Goal: Information Seeking & Learning: Check status

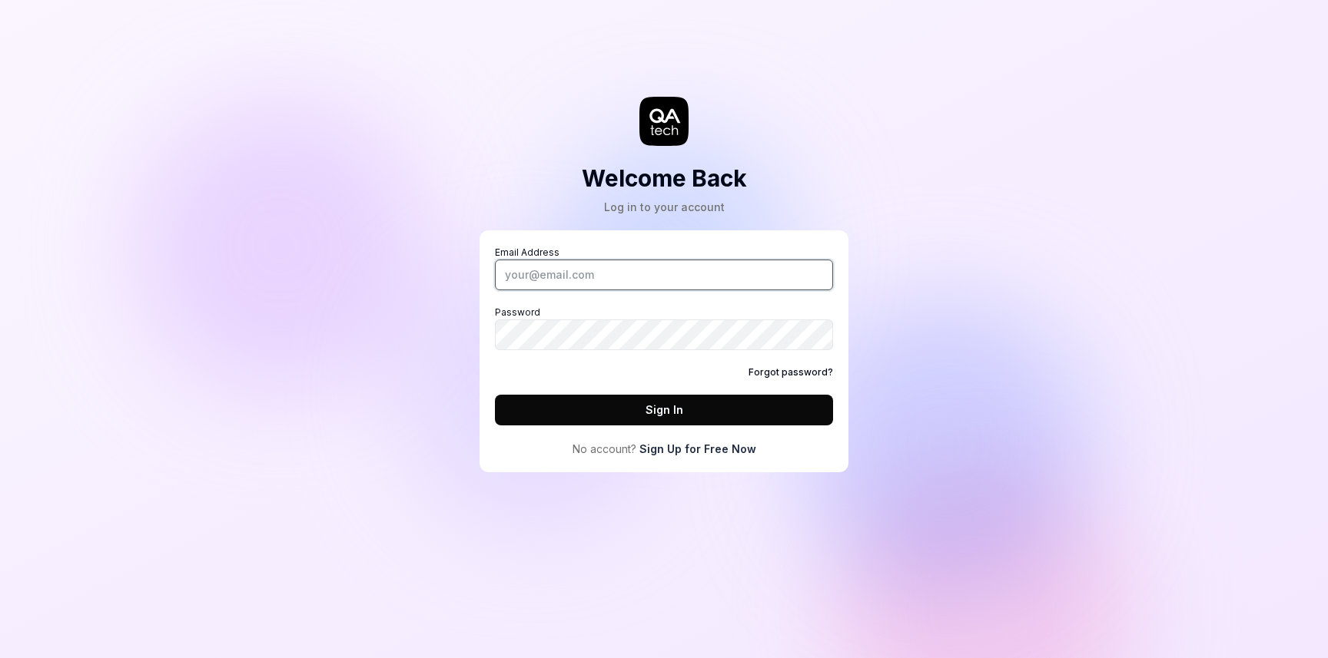
type input "megan.omahony@isla.health"
click at [650, 390] on div "Email Address megan.omahony@isla.health Password Forgot password? Sign In" at bounding box center [664, 336] width 338 height 180
click at [650, 405] on button "Sign In" at bounding box center [664, 410] width 338 height 31
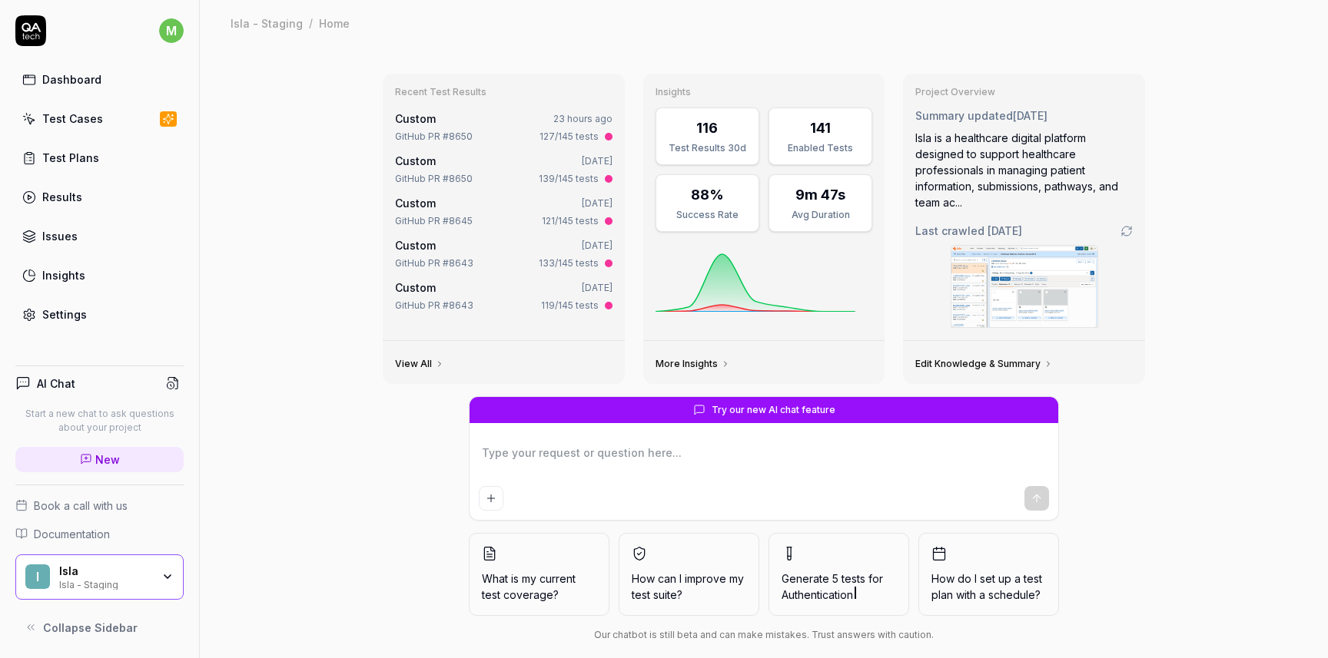
click at [71, 167] on link "Test Plans" at bounding box center [99, 158] width 168 height 30
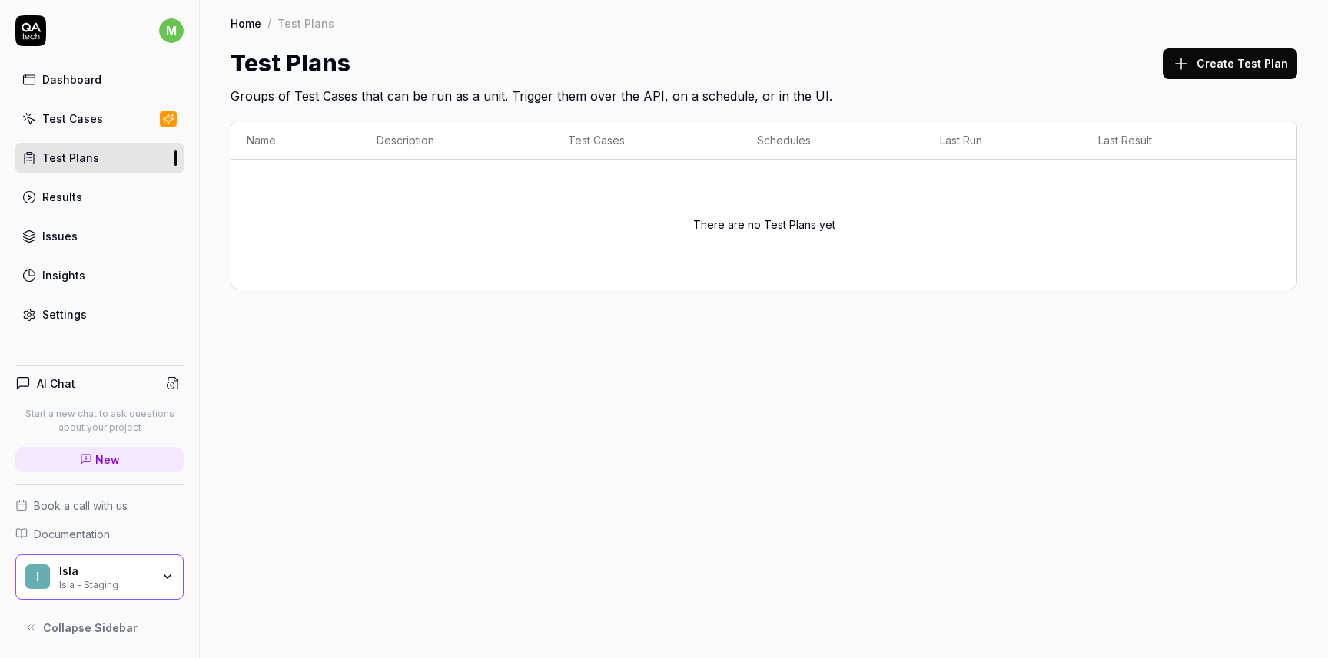
click at [103, 121] on link "Test Cases" at bounding box center [99, 119] width 168 height 30
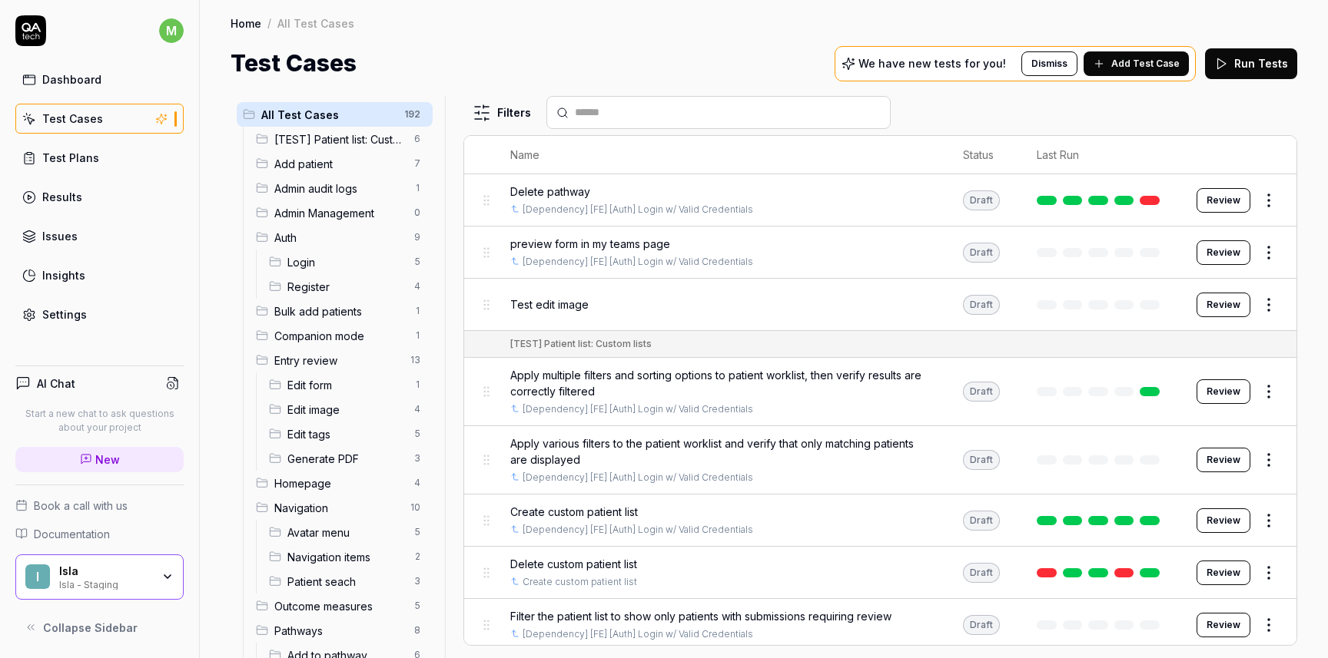
click at [82, 228] on link "Issues" at bounding box center [99, 236] width 168 height 30
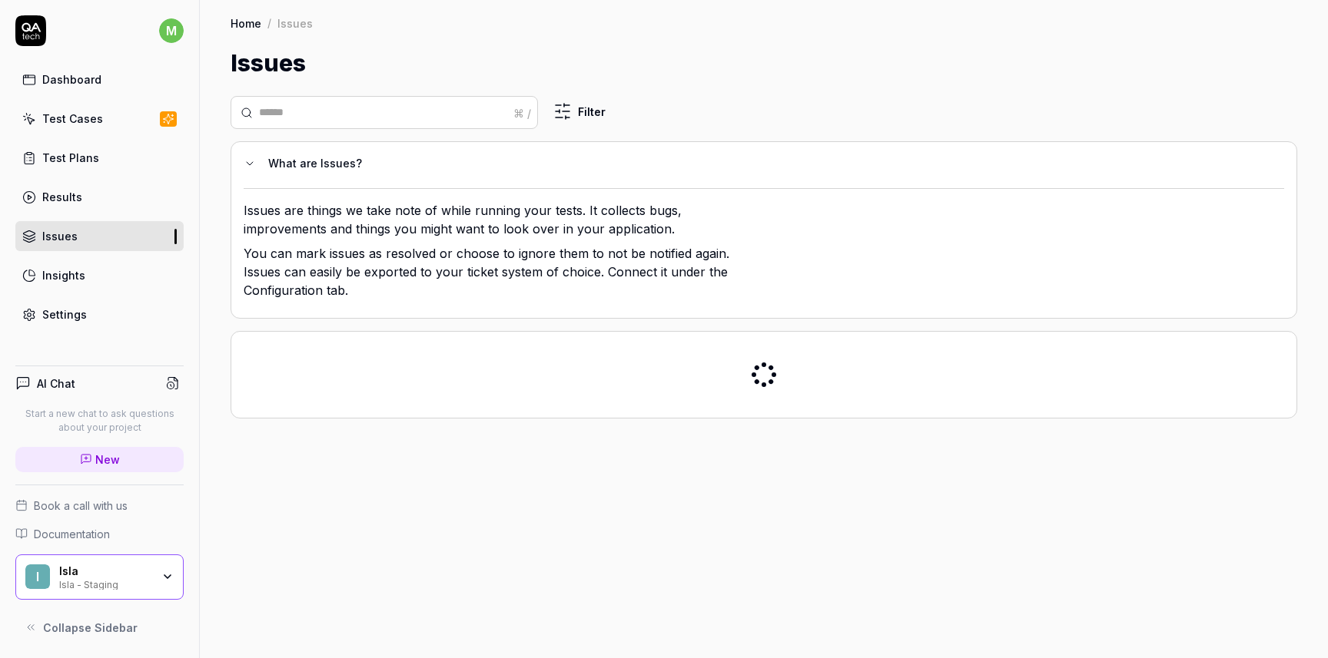
click at [79, 195] on div "Results" at bounding box center [62, 197] width 40 height 16
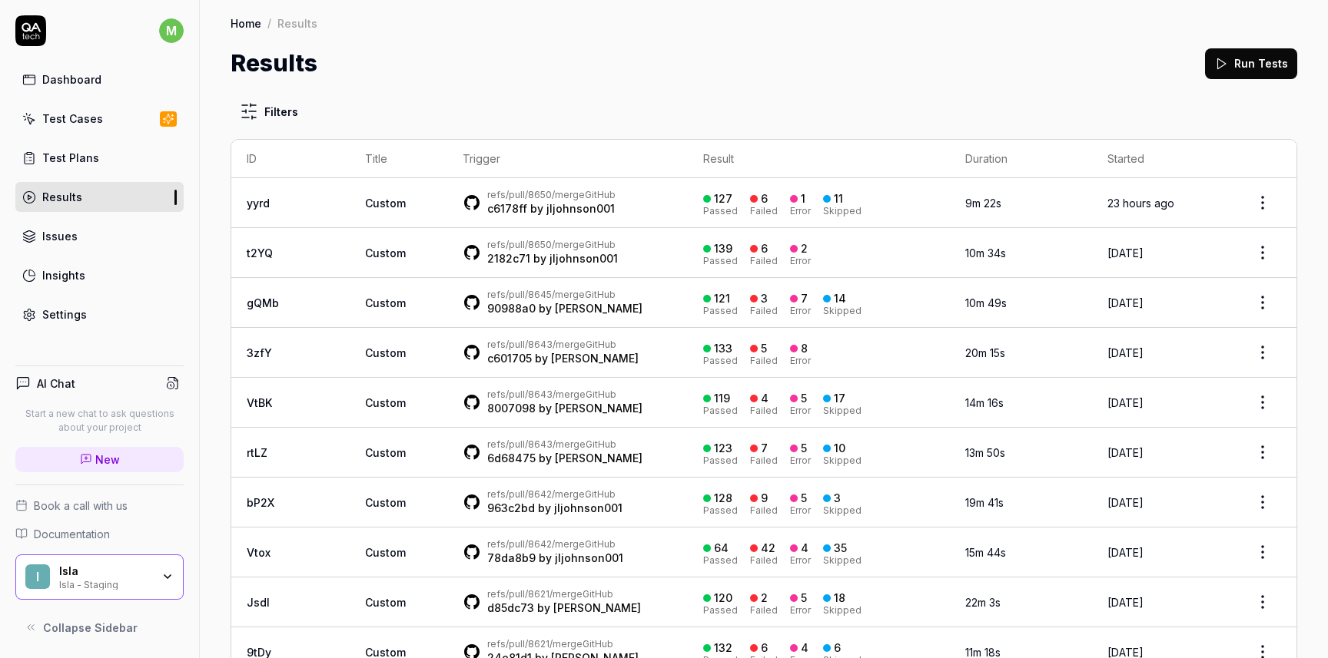
click at [91, 84] on div "Dashboard" at bounding box center [71, 79] width 59 height 16
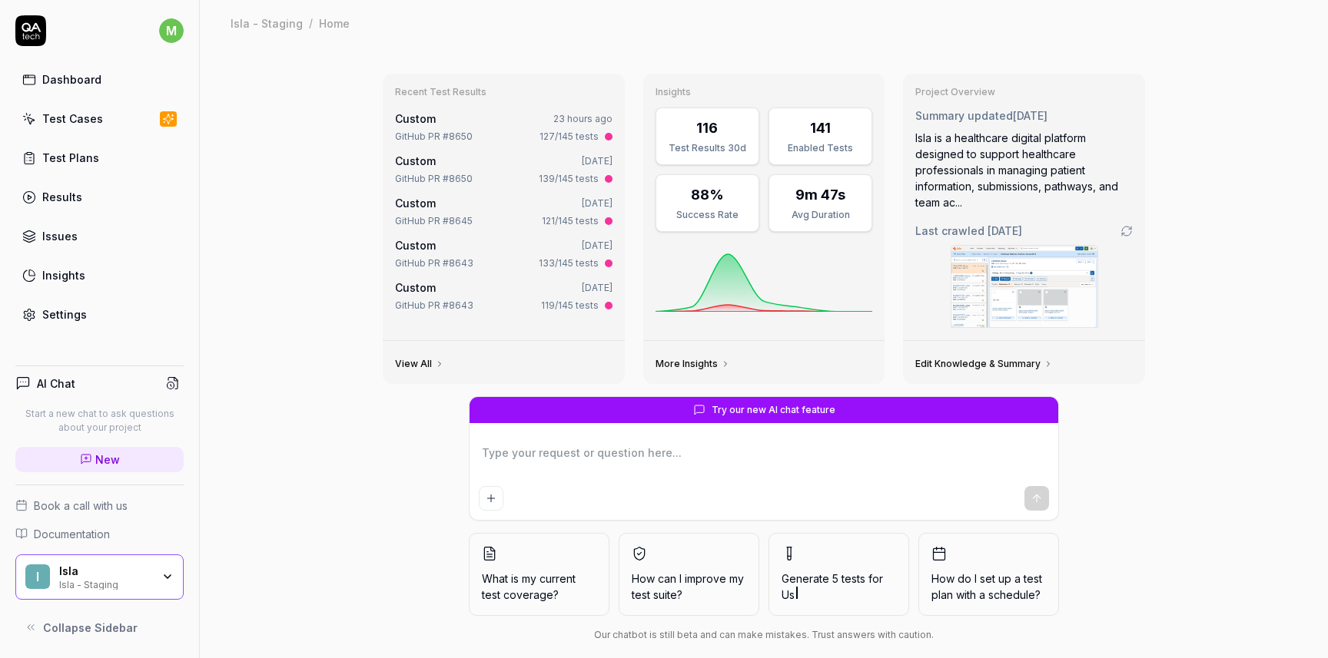
type textarea "*"
click at [78, 161] on div "Test Plans" at bounding box center [70, 158] width 57 height 16
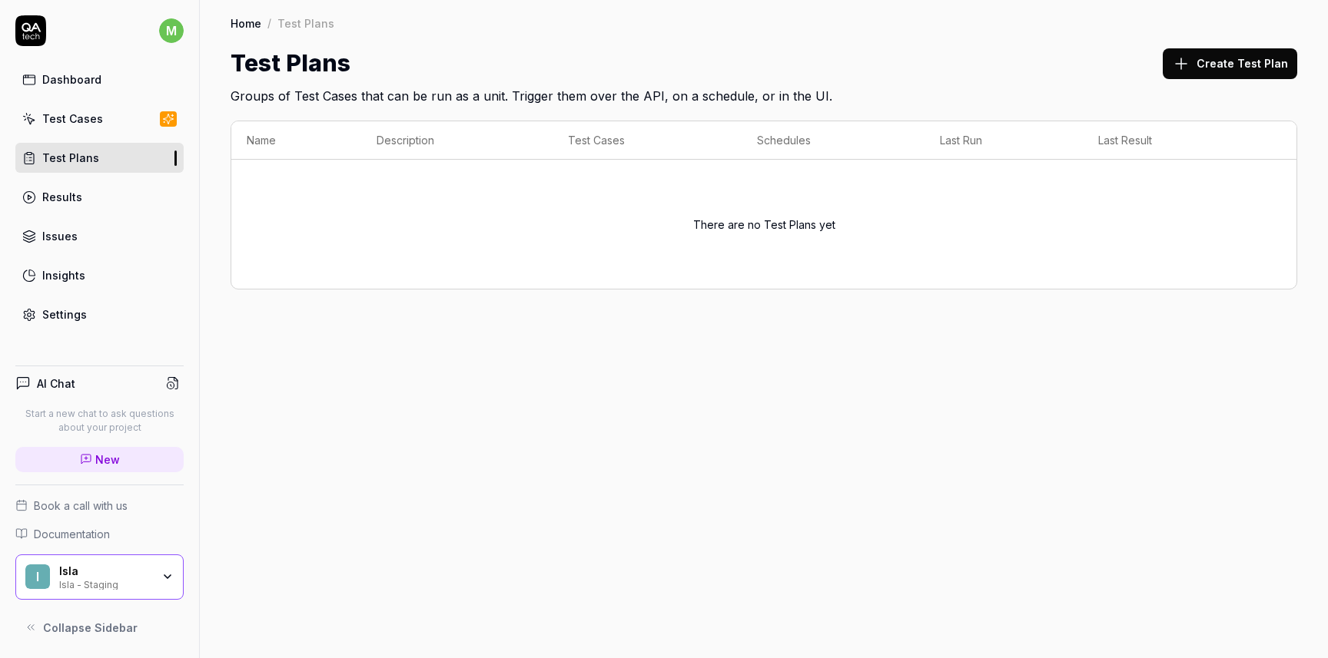
click at [91, 124] on div "Test Cases" at bounding box center [72, 119] width 61 height 16
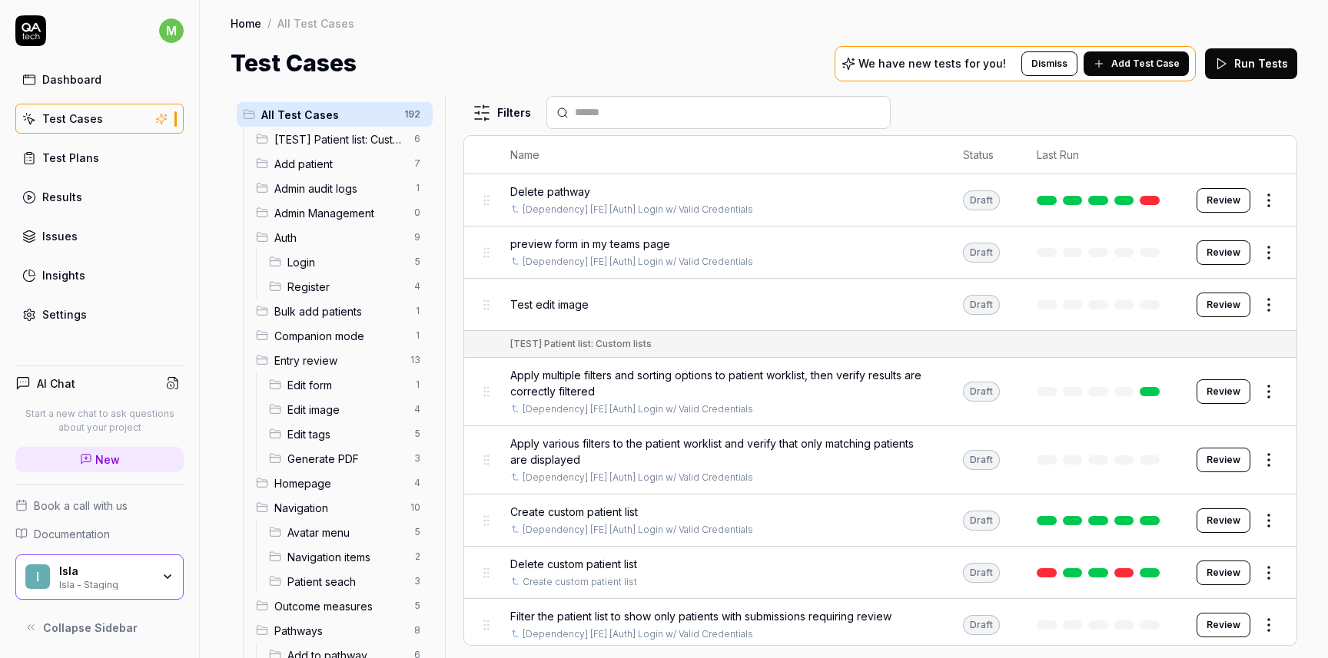
click at [743, 199] on div "Delete pathway [Dependency] [FE] [Auth] Login w/ Valid Credentials" at bounding box center [721, 200] width 422 height 33
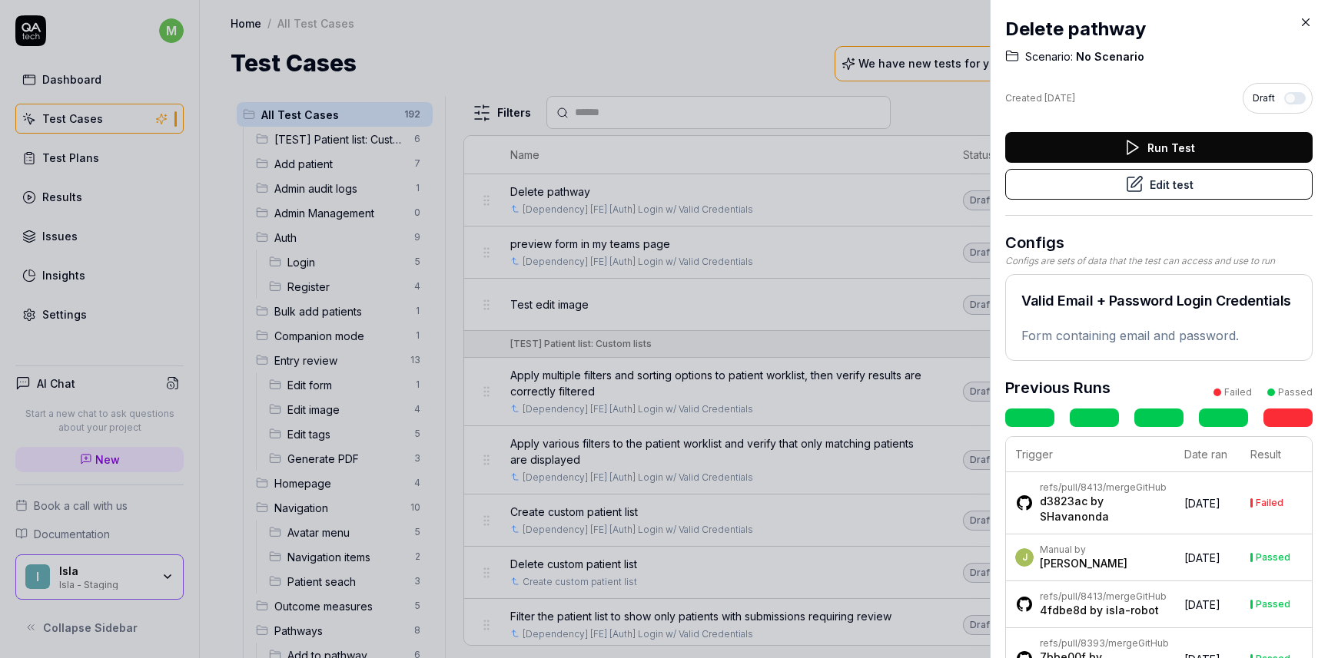
click at [491, 367] on div at bounding box center [664, 329] width 1328 height 658
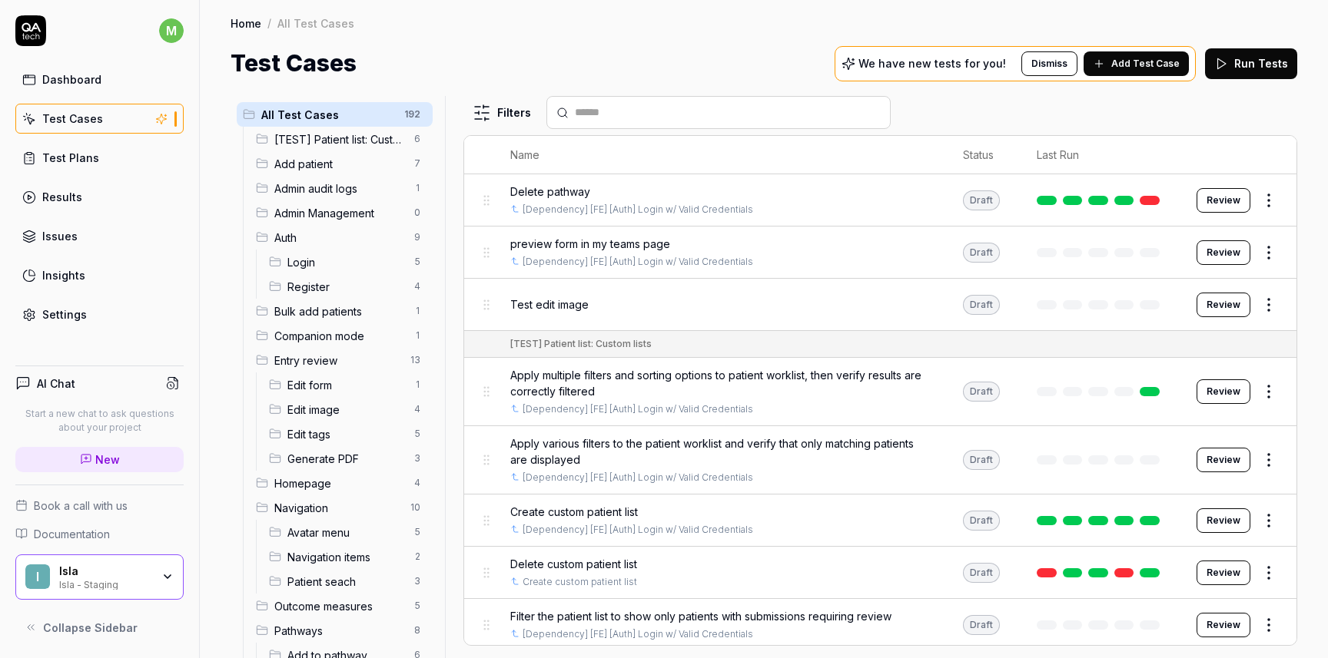
click at [211, 350] on div "All Test Cases 192 [TEST] Patient list: Custom lists 6 Add patient 7 Admin audi…" at bounding box center [764, 370] width 1128 height 578
click at [79, 277] on div "Insights" at bounding box center [63, 275] width 43 height 16
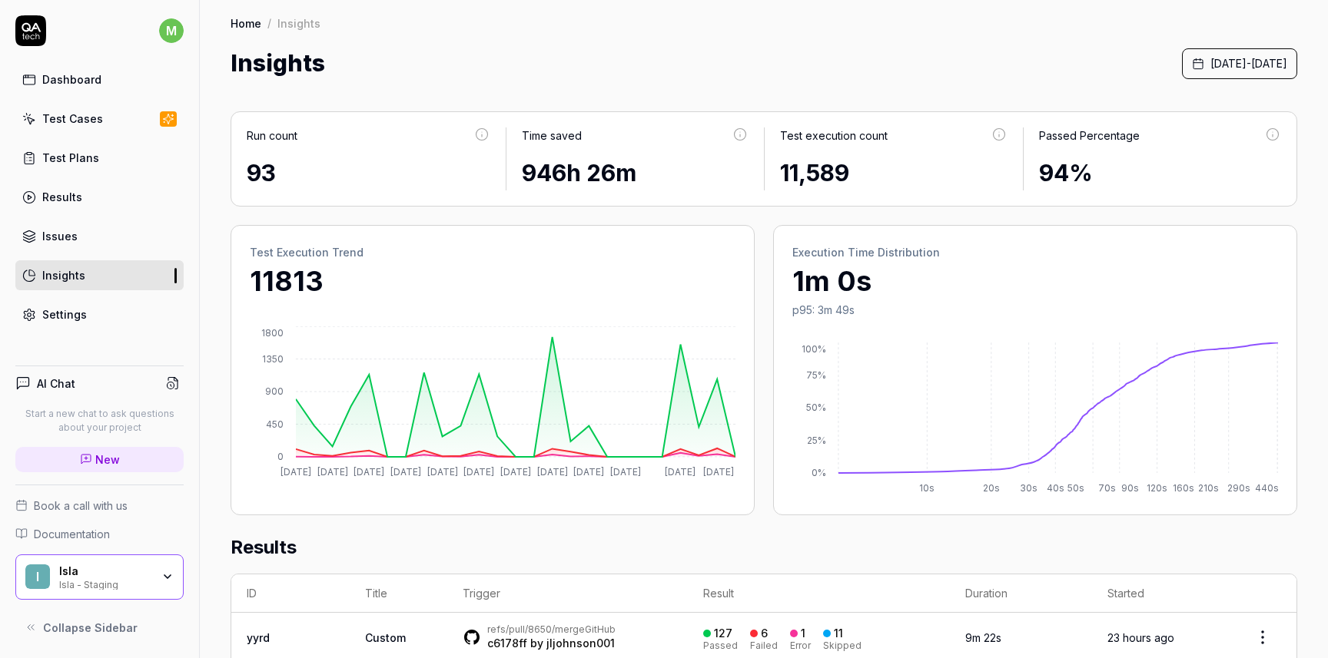
click at [81, 242] on link "Issues" at bounding box center [99, 236] width 168 height 30
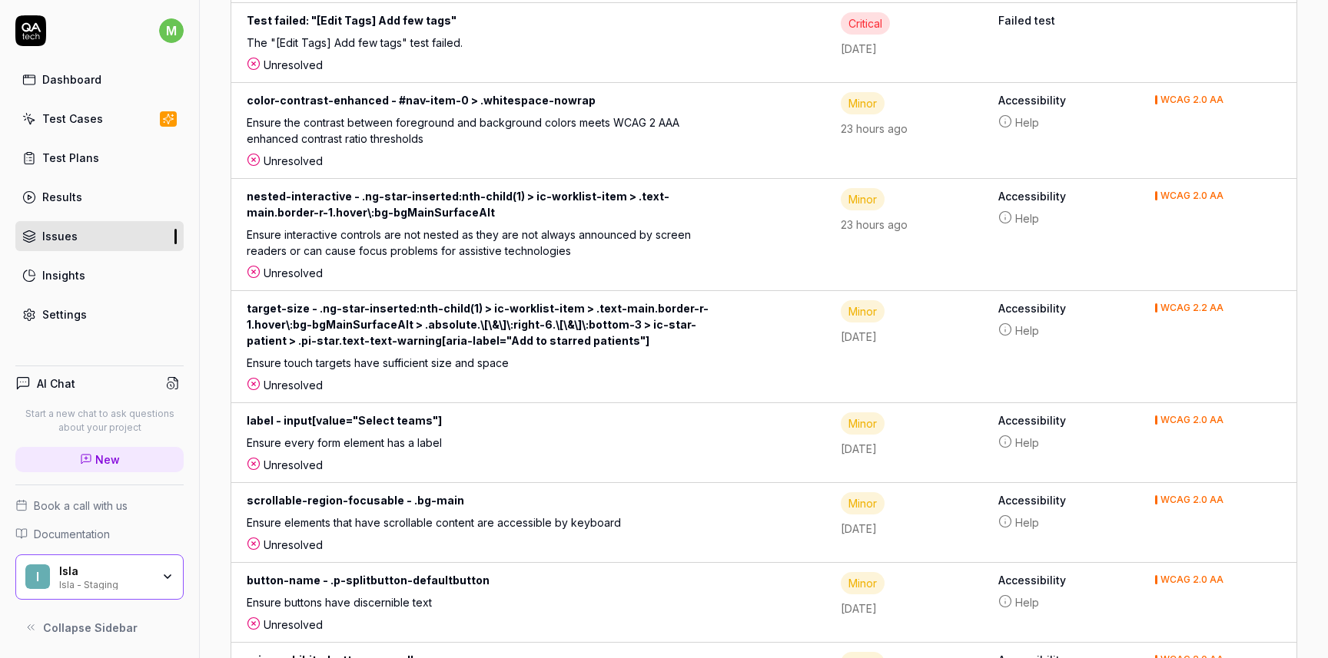
scroll to position [1179, 0]
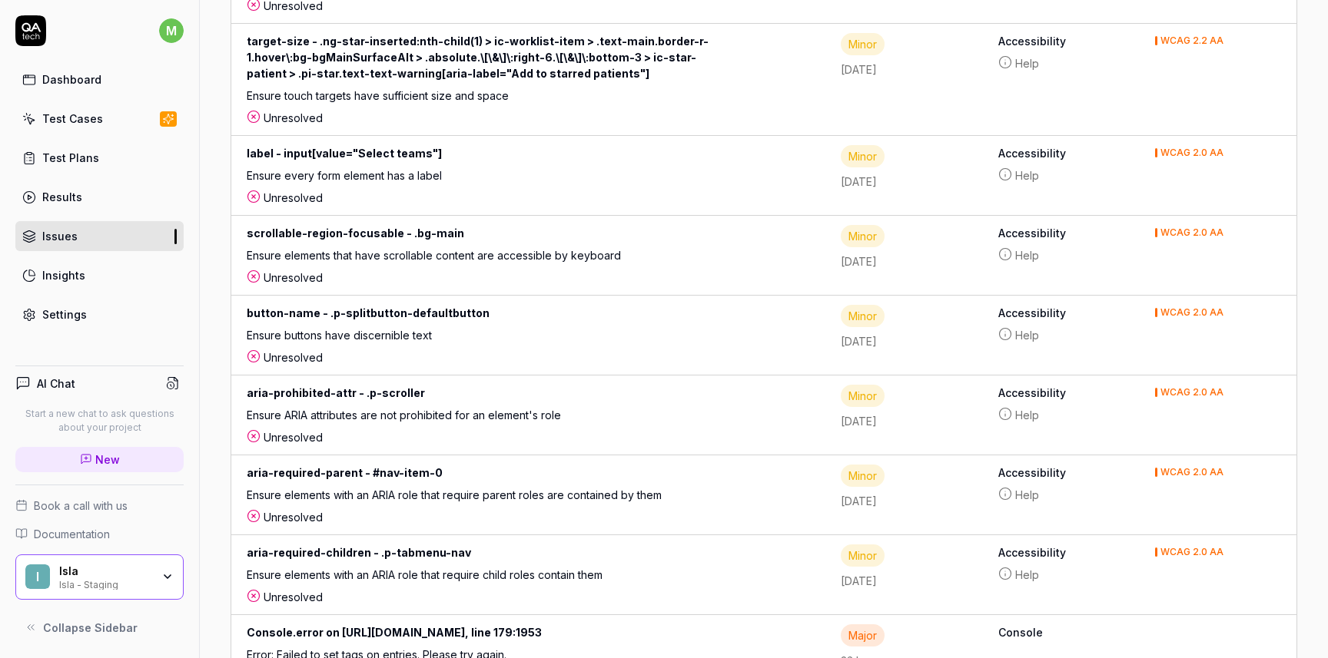
click at [65, 201] on div "Results" at bounding box center [62, 197] width 40 height 16
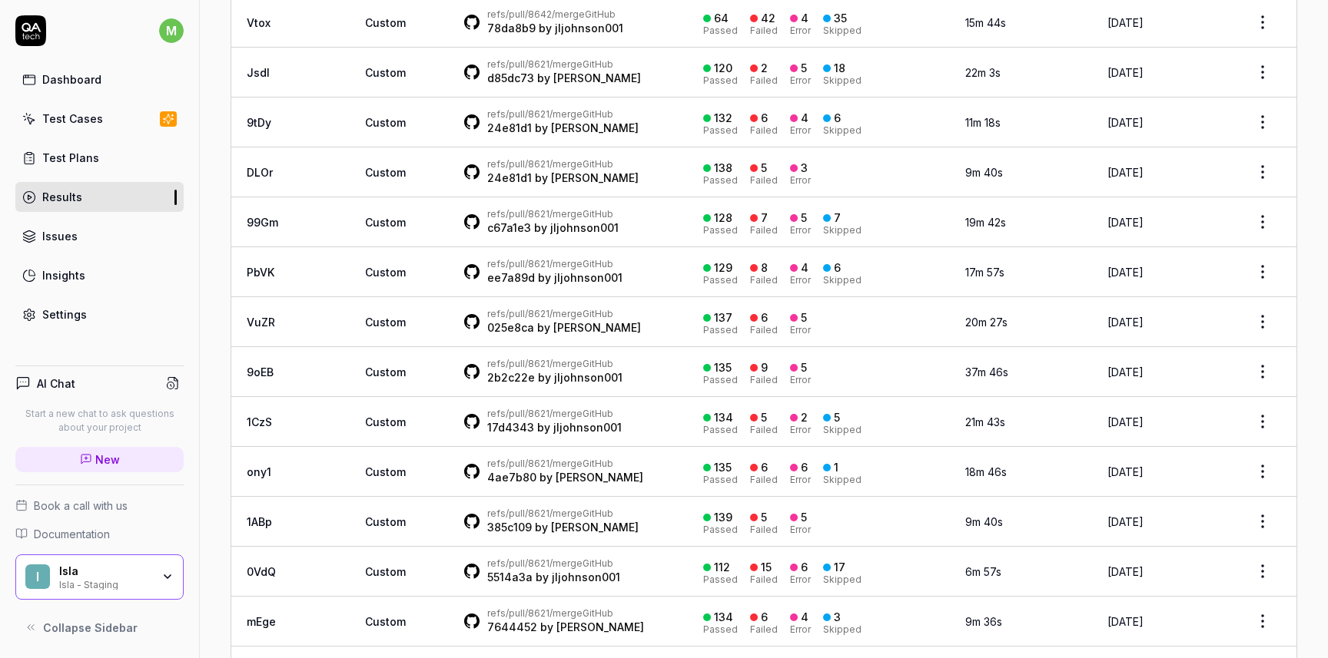
scroll to position [529, 0]
click at [90, 181] on div "Dashboard Test Cases Test Plans Results Issues Insights Settings" at bounding box center [99, 197] width 168 height 265
click at [89, 161] on div "Test Plans" at bounding box center [70, 158] width 57 height 16
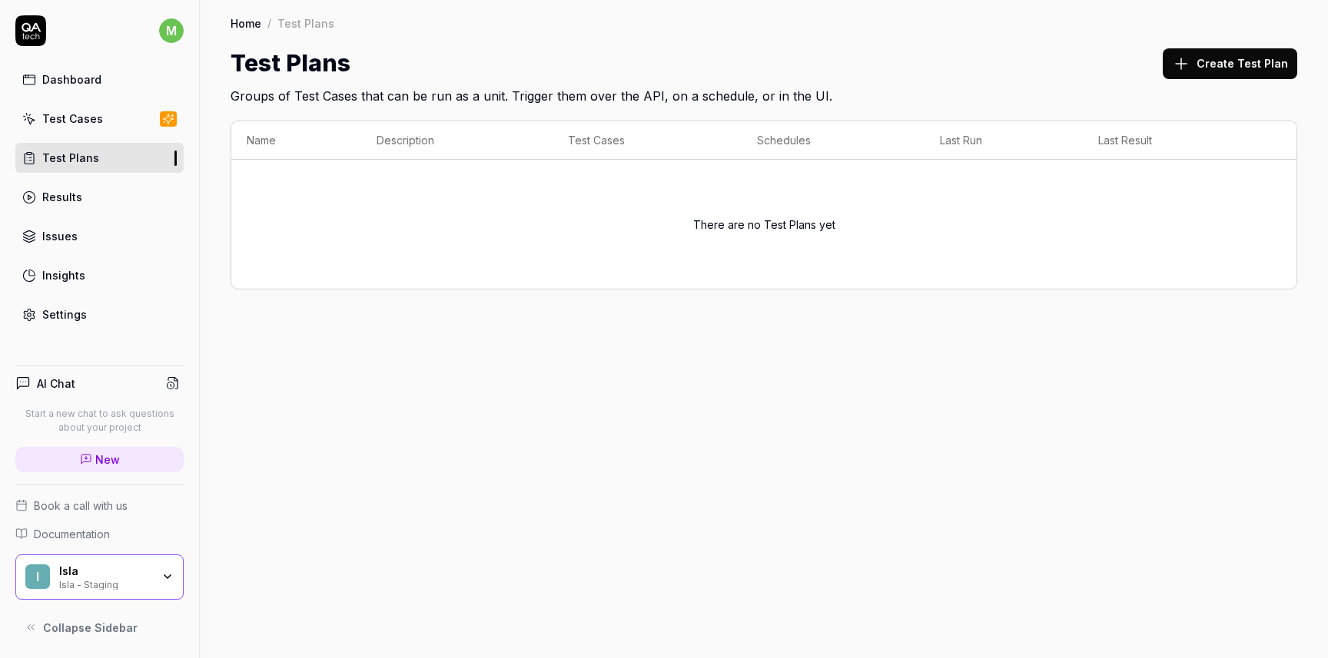
click at [88, 284] on link "Insights" at bounding box center [99, 275] width 168 height 30
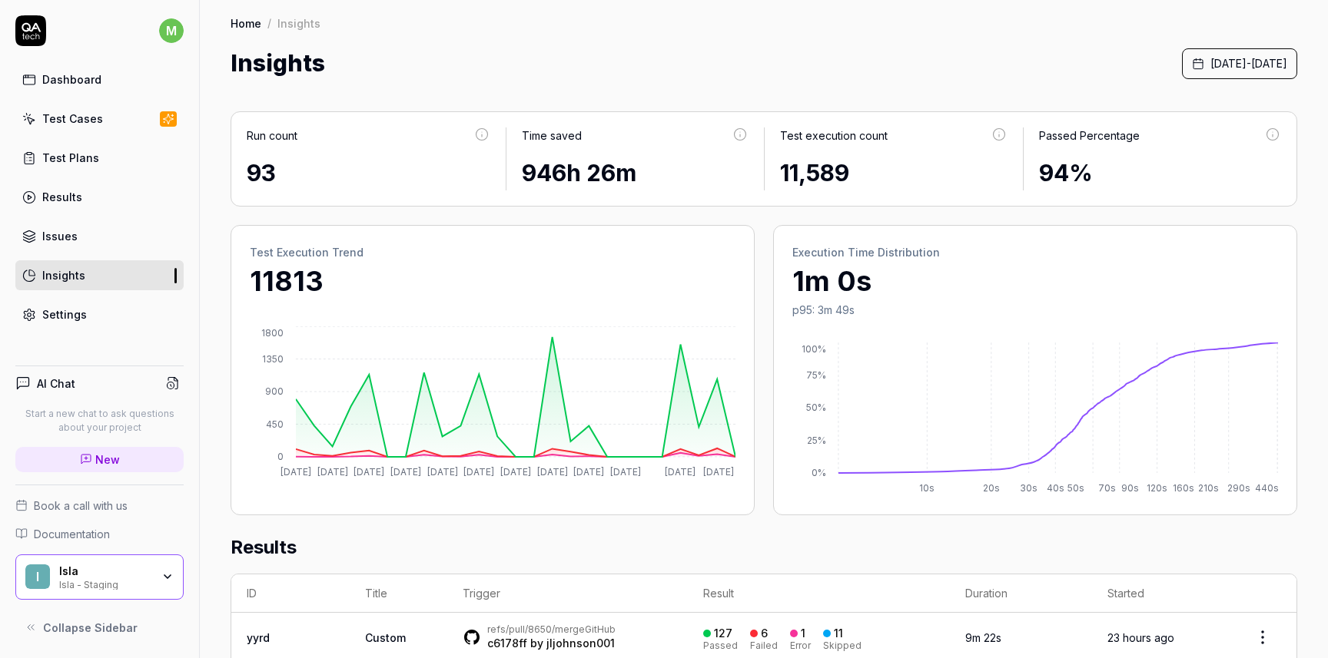
click at [833, 152] on div "Test execution count" at bounding box center [893, 142] width 227 height 28
click at [478, 327] on icon "1 Sept 3 Sept 5 Sept 7 Sept 9 Sept 11 Sept 13 Sept 15 Sept 17 Sept 19 Sept 22 S…" at bounding box center [493, 404] width 486 height 154
click at [944, 395] on icon "0% 25% 50% 75% 100% 10s 20s 30s 40s 50s 70s 90s 120s 160s 210s 290s 440s" at bounding box center [1035, 420] width 486 height 154
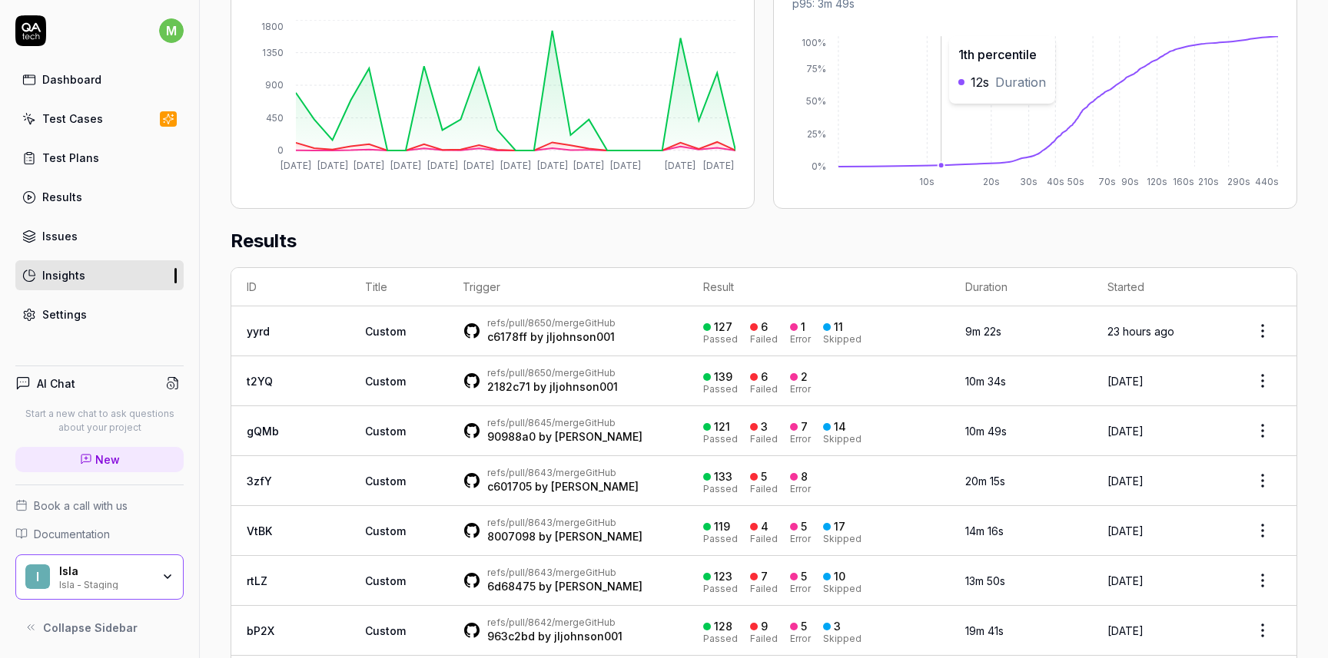
scroll to position [391, 0]
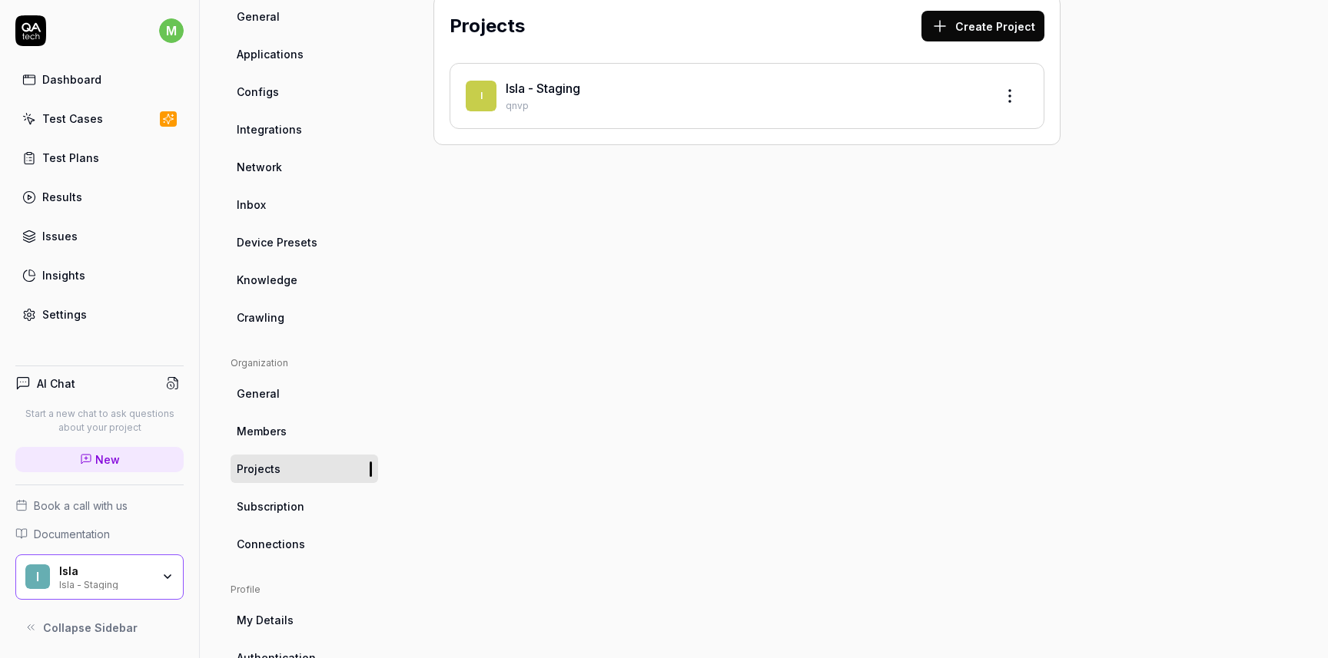
scroll to position [142, 0]
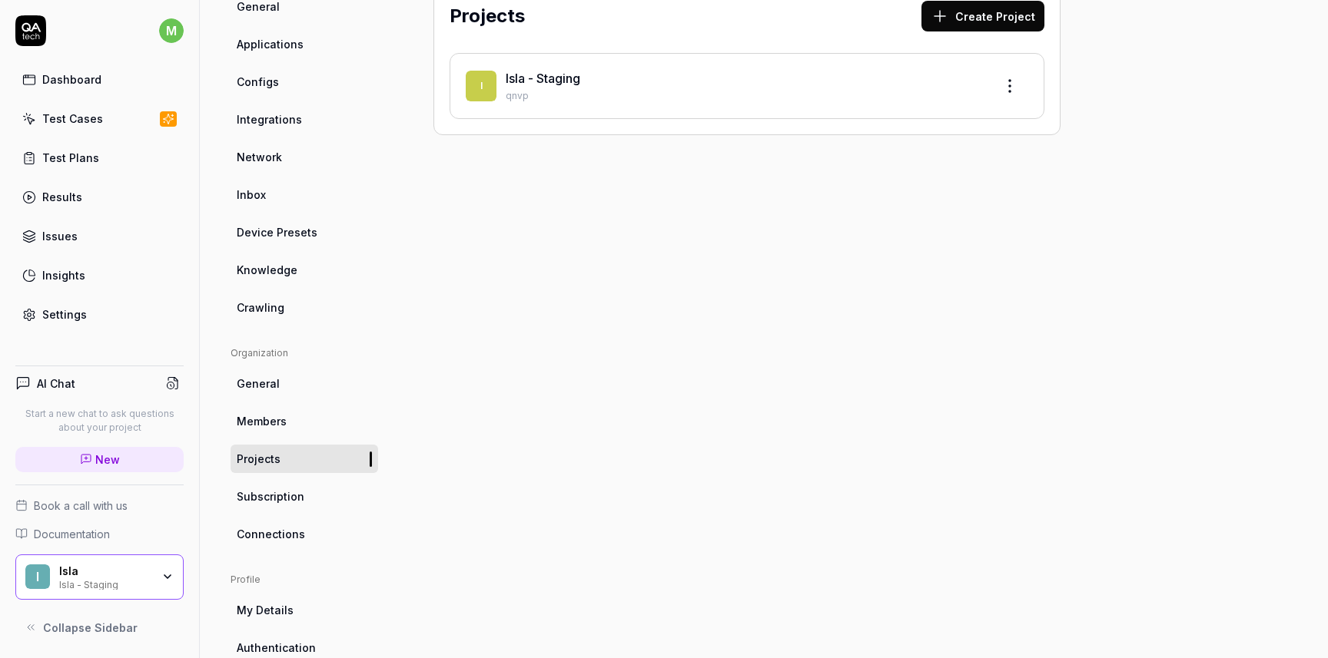
click at [506, 89] on p "qnvp" at bounding box center [744, 96] width 476 height 14
click at [541, 81] on link "Isla - Staging" at bounding box center [543, 78] width 75 height 15
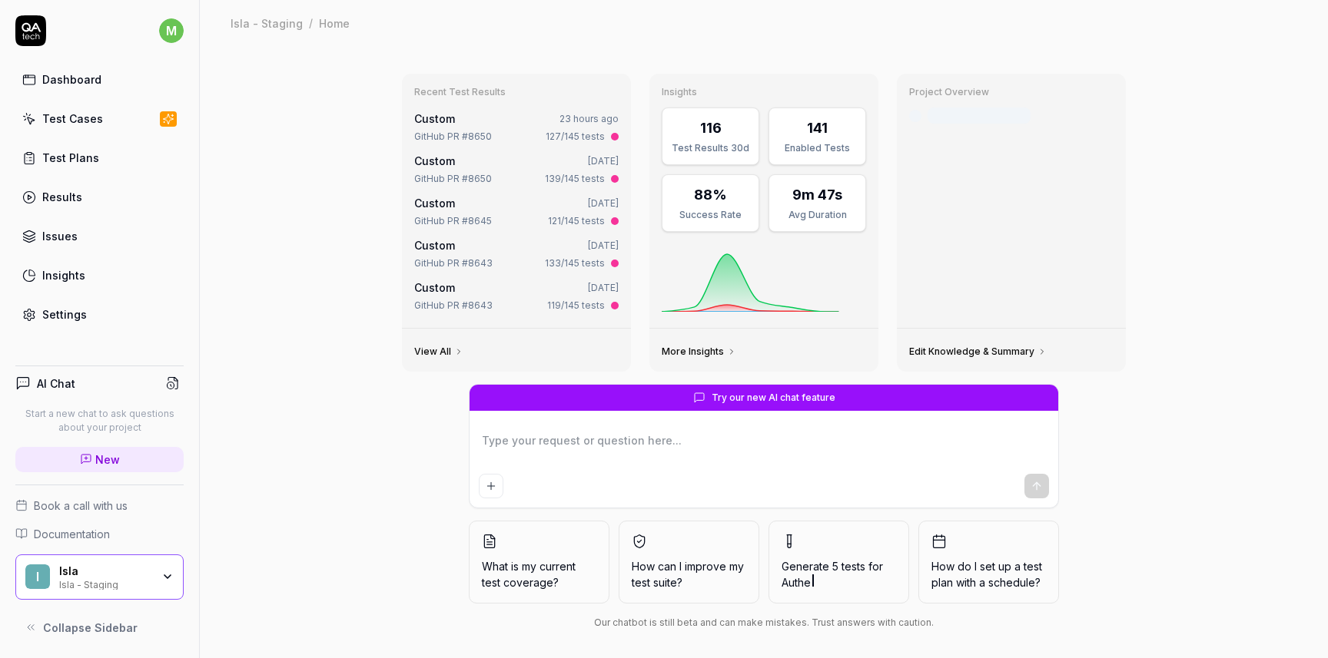
scroll to position [8, 0]
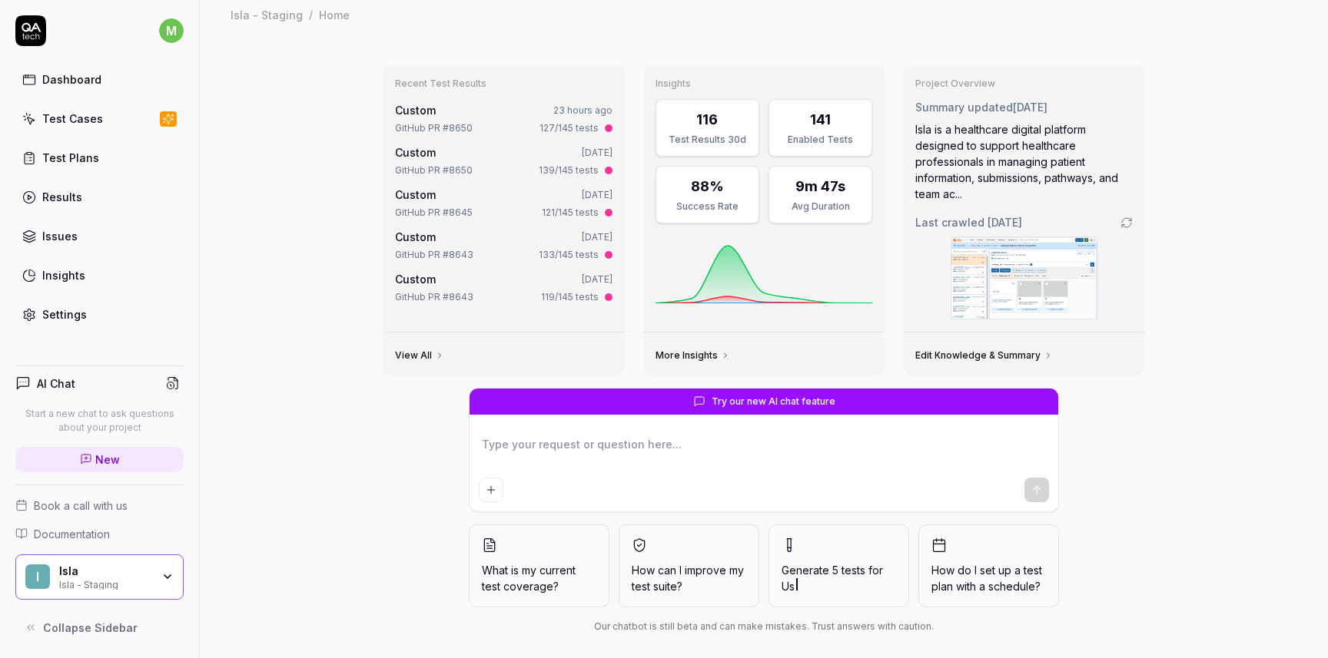
click at [708, 441] on textarea at bounding box center [764, 452] width 570 height 38
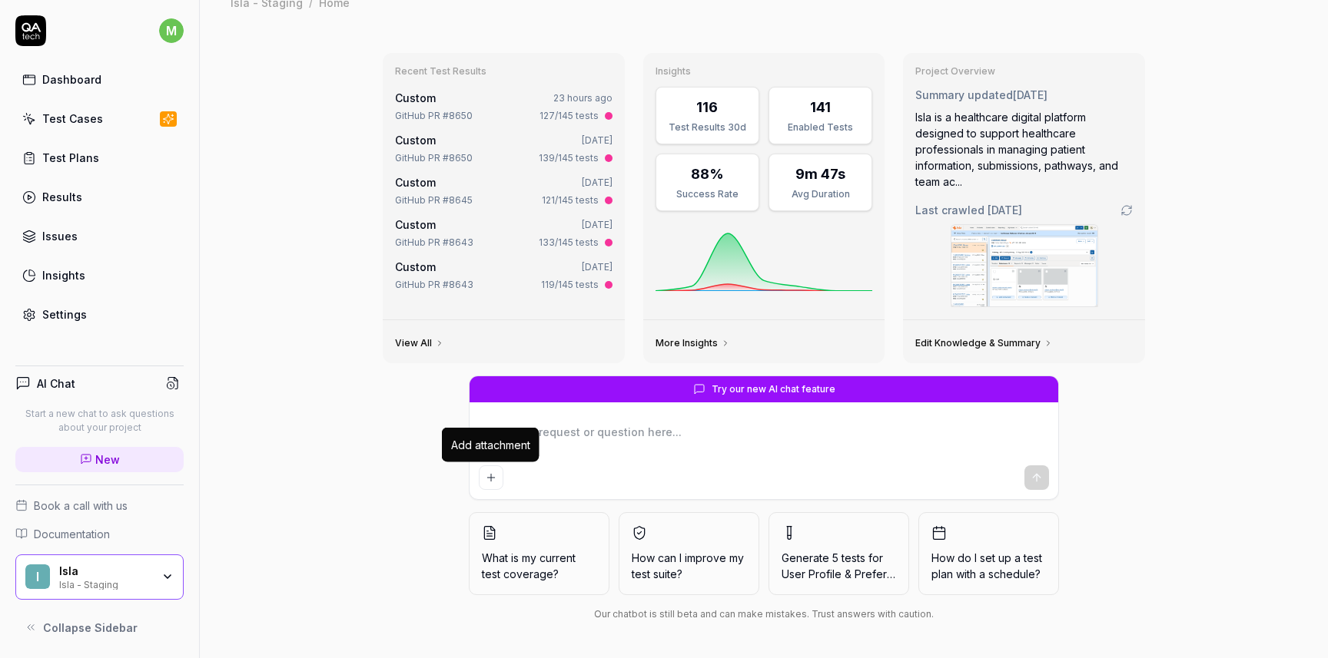
type textarea "*"
click at [489, 482] on icon "Add attachment" at bounding box center [491, 478] width 12 height 12
drag, startPoint x: 720, startPoint y: 396, endPoint x: 822, endPoint y: 396, distance: 102.2
click at [822, 396] on span "Try our new AI chat feature" at bounding box center [774, 390] width 124 height 14
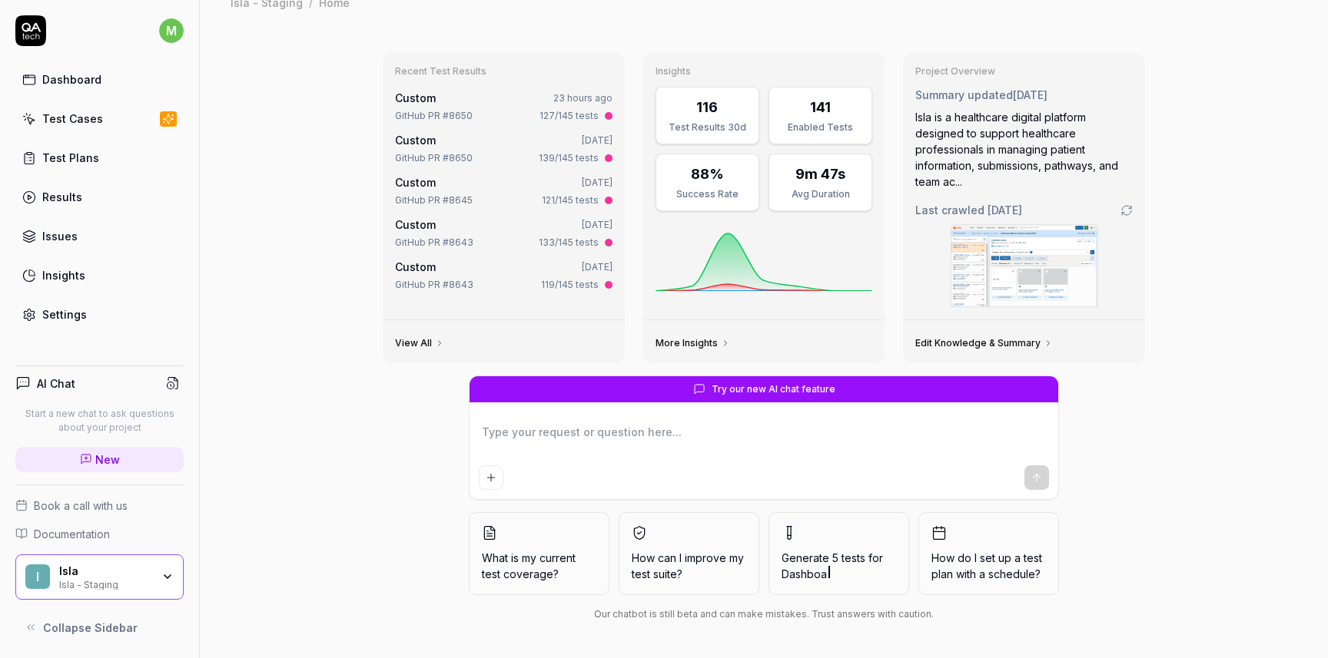
click at [106, 460] on span "New" at bounding box center [107, 460] width 25 height 16
type textarea "*"
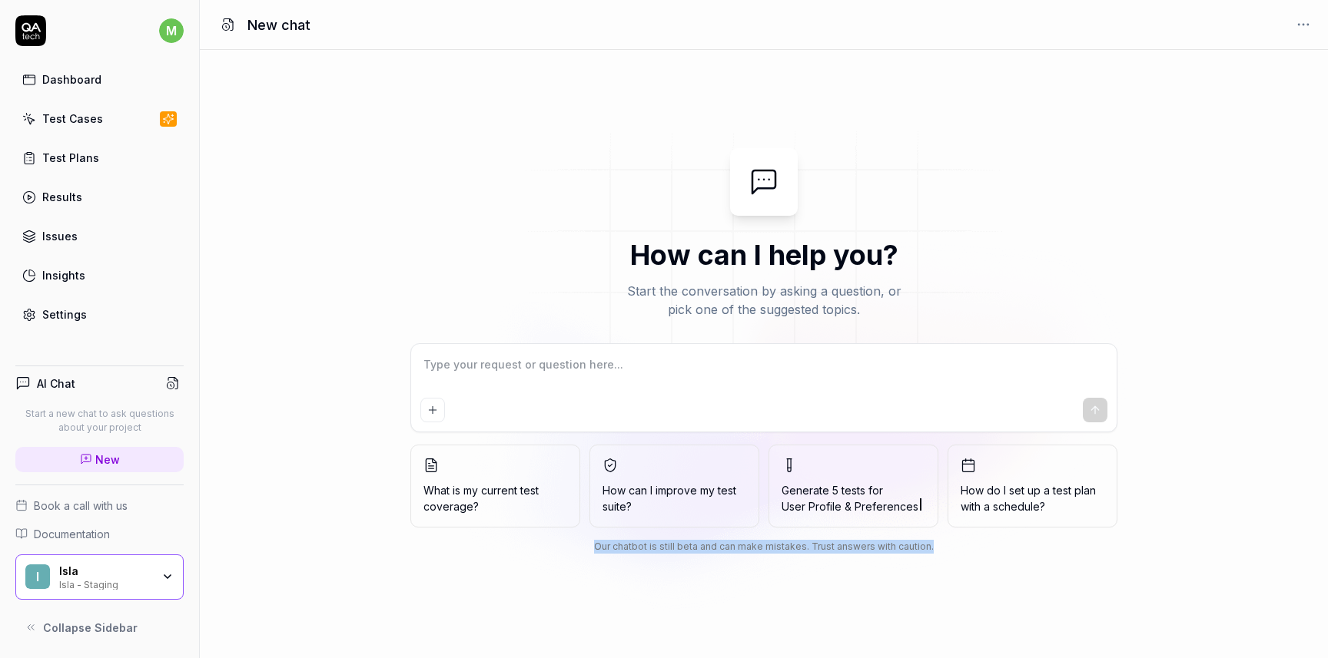
drag, startPoint x: 589, startPoint y: 550, endPoint x: 939, endPoint y: 550, distance: 349.6
click at [939, 550] on div "Our chatbot is still beta and can make mistakes. Trust answers with caution." at bounding box center [763, 547] width 707 height 14
click at [104, 124] on link "Test Cases" at bounding box center [99, 119] width 168 height 30
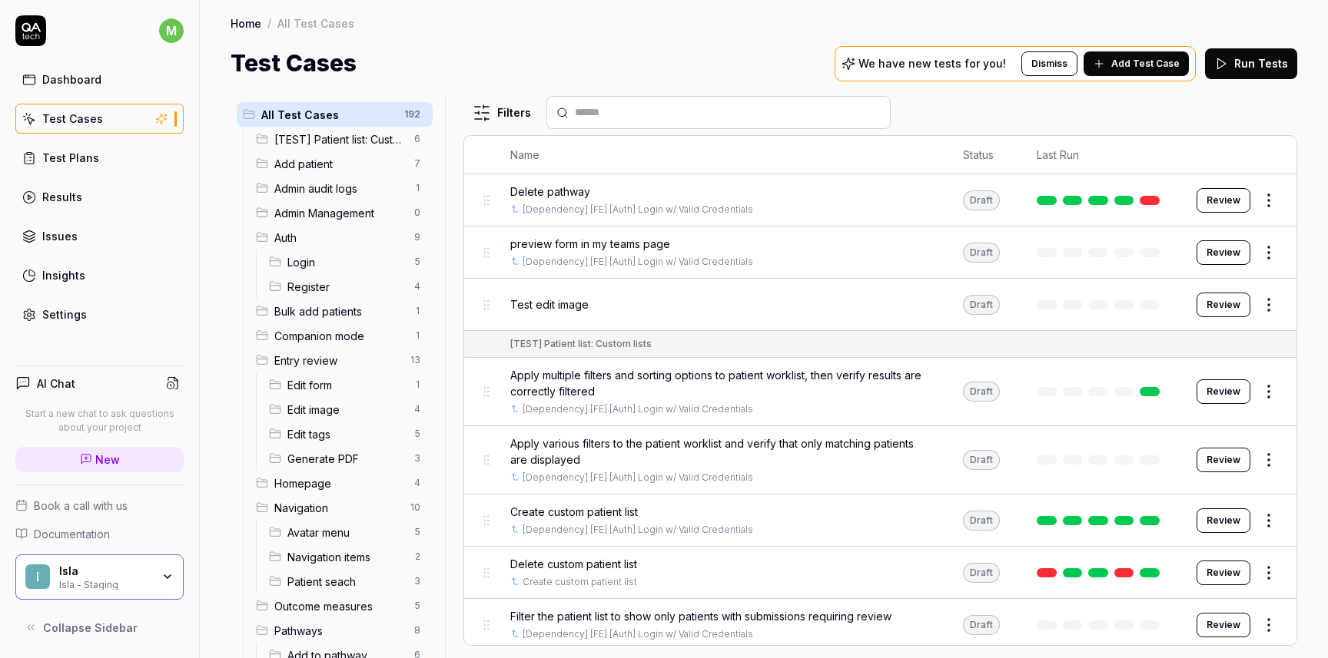
click at [1235, 196] on button "Review" at bounding box center [1223, 200] width 54 height 25
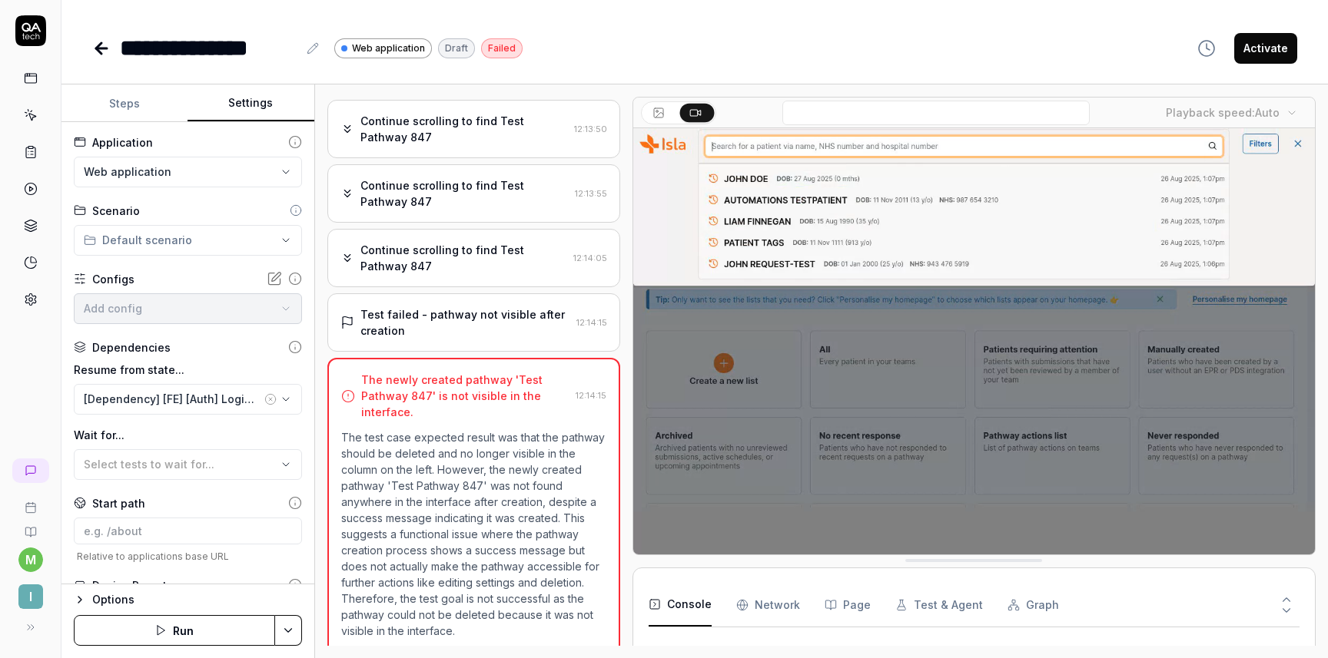
click at [277, 101] on button "Settings" at bounding box center [250, 103] width 126 height 37
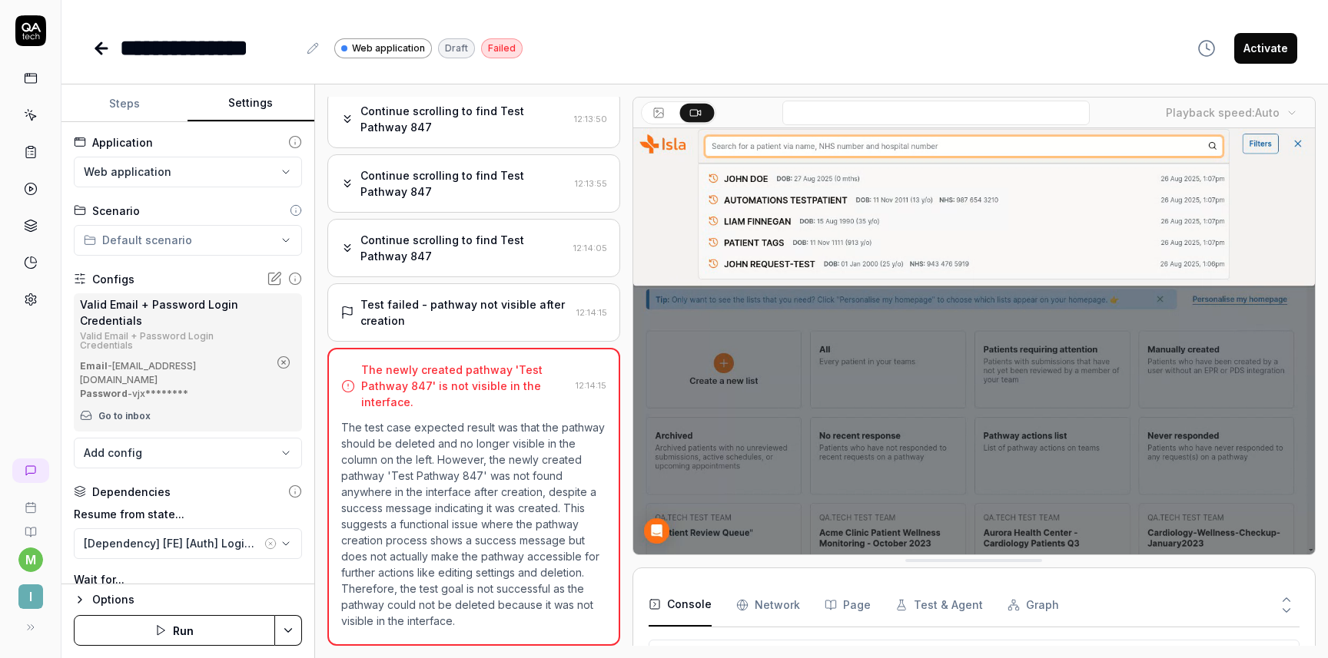
scroll to position [343, 0]
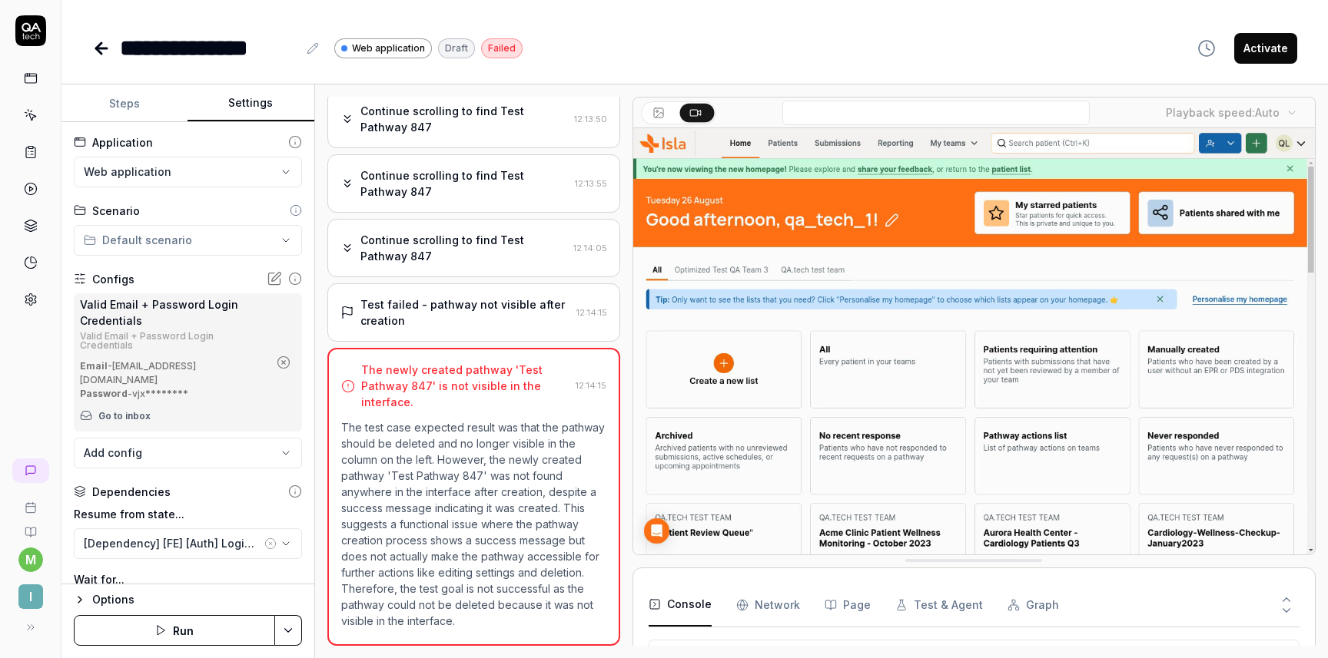
click at [106, 48] on icon at bounding box center [101, 48] width 11 height 0
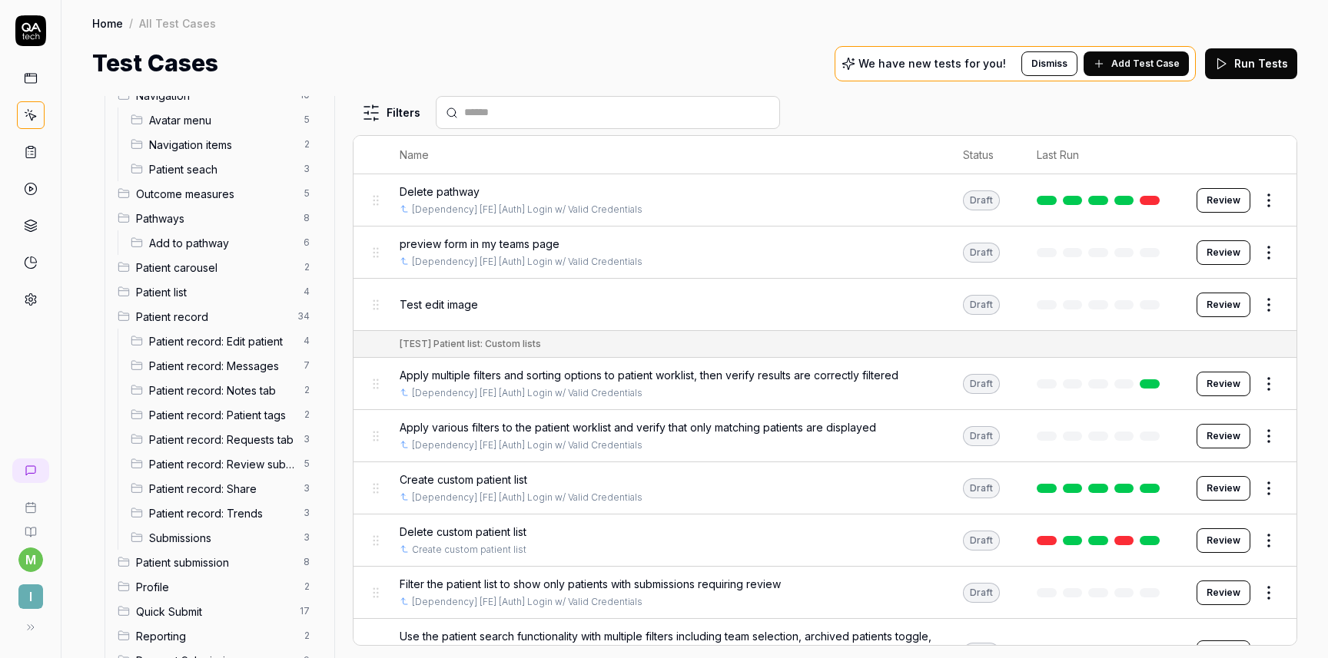
scroll to position [747, 0]
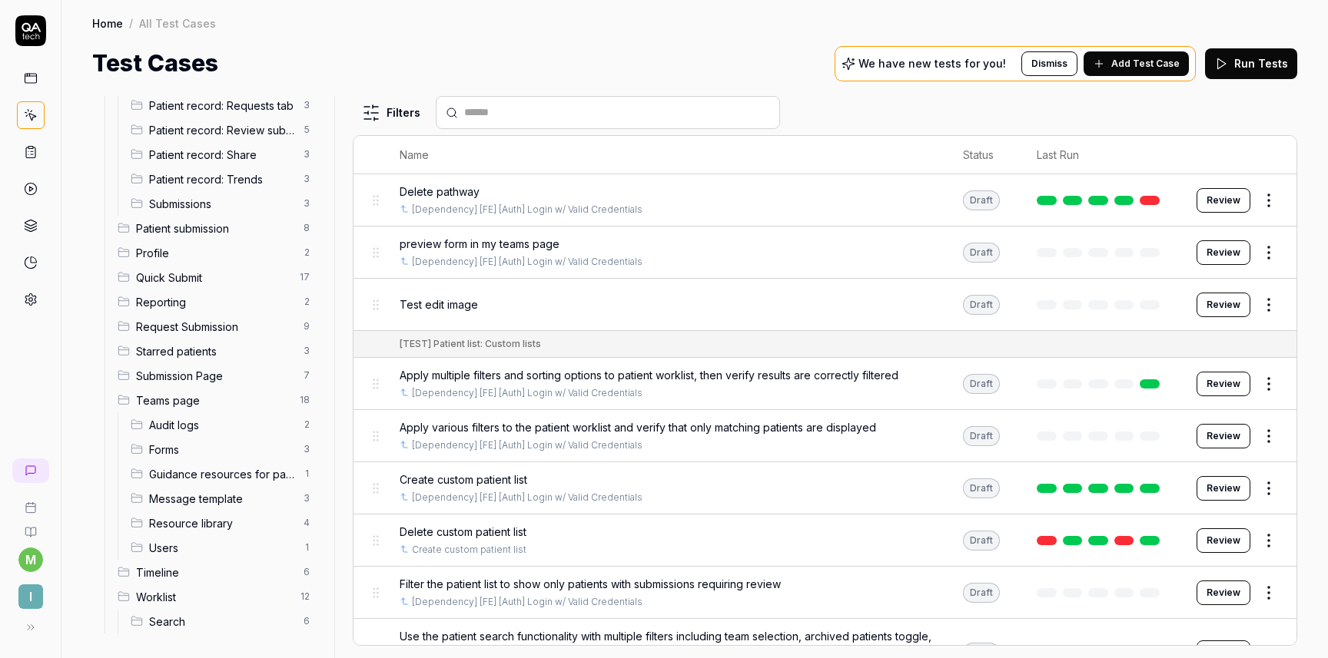
click at [195, 519] on span "Resource library" at bounding box center [221, 524] width 145 height 16
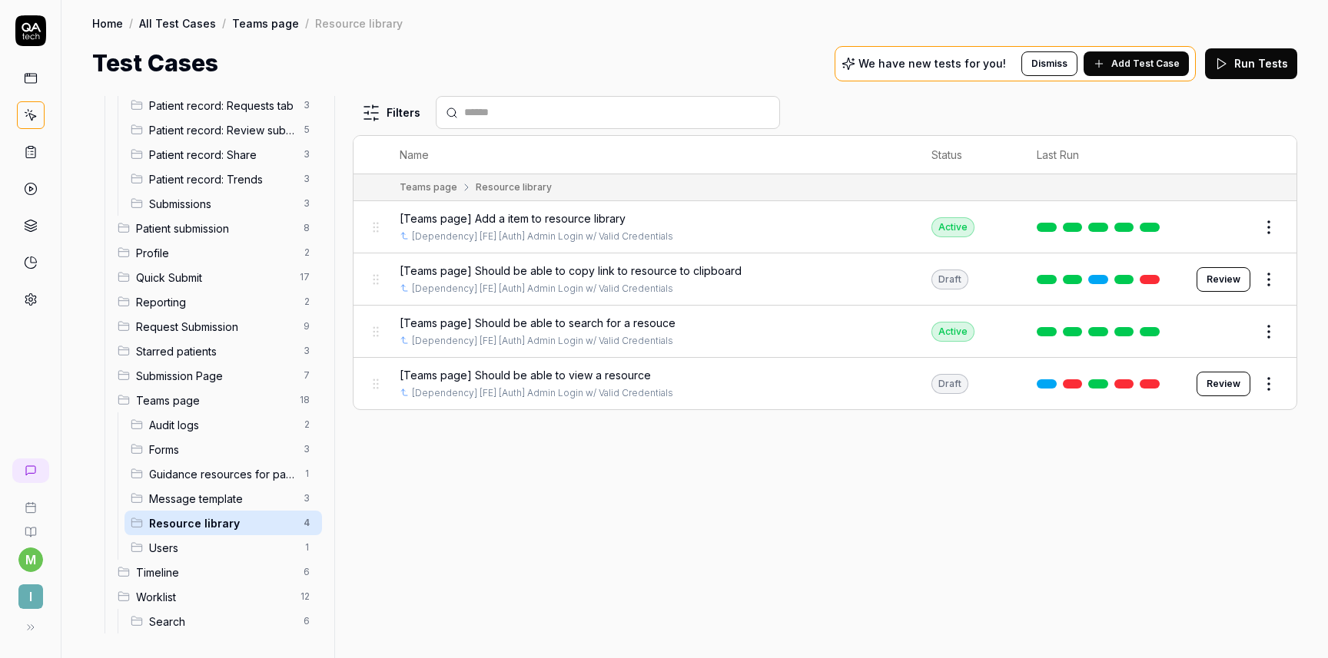
click at [1271, 270] on html "m I Home / All Test Cases / Teams page / Resource library Home / All Test Cases…" at bounding box center [664, 329] width 1328 height 658
click at [833, 531] on html "m I Home / All Test Cases / Teams page / Resource library Home / All Test Cases…" at bounding box center [664, 329] width 1328 height 658
click at [1276, 378] on html "m I Home / All Test Cases / Teams page / Resource library Home / All Test Cases…" at bounding box center [664, 329] width 1328 height 658
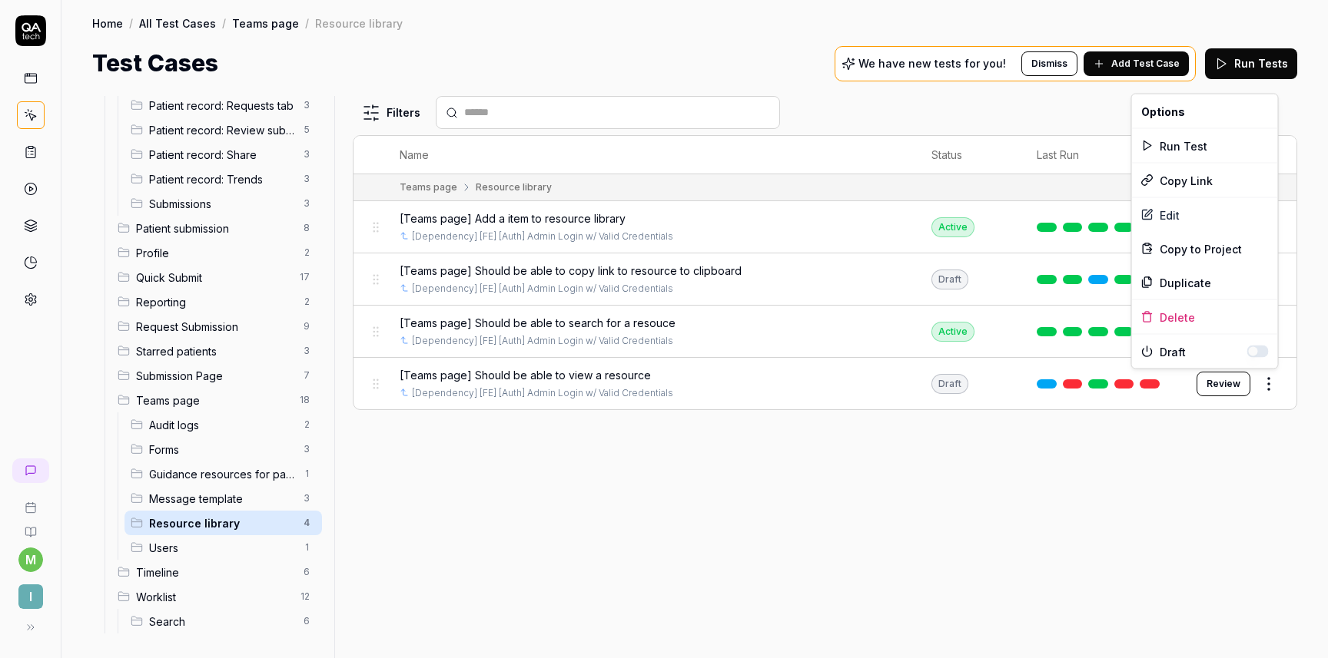
click at [960, 128] on html "m I Home / All Test Cases / Teams page / Resource library Home / All Test Cases…" at bounding box center [664, 329] width 1328 height 658
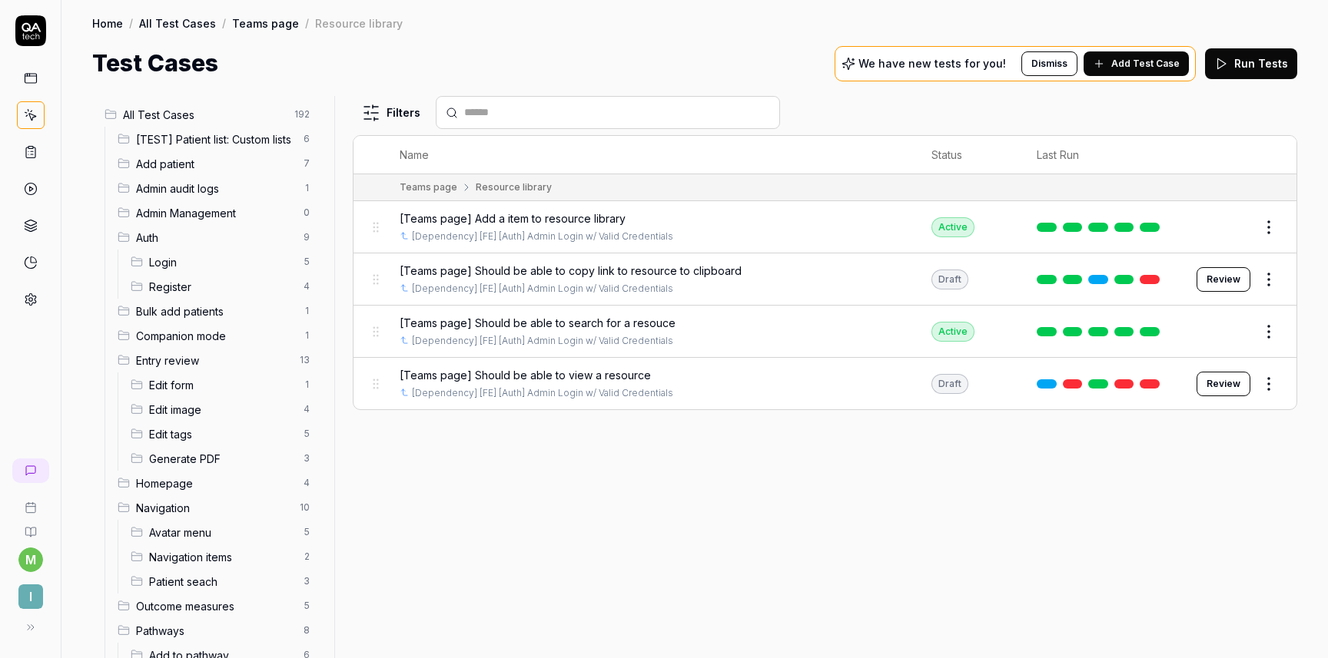
click at [223, 282] on span "Register" at bounding box center [221, 287] width 145 height 16
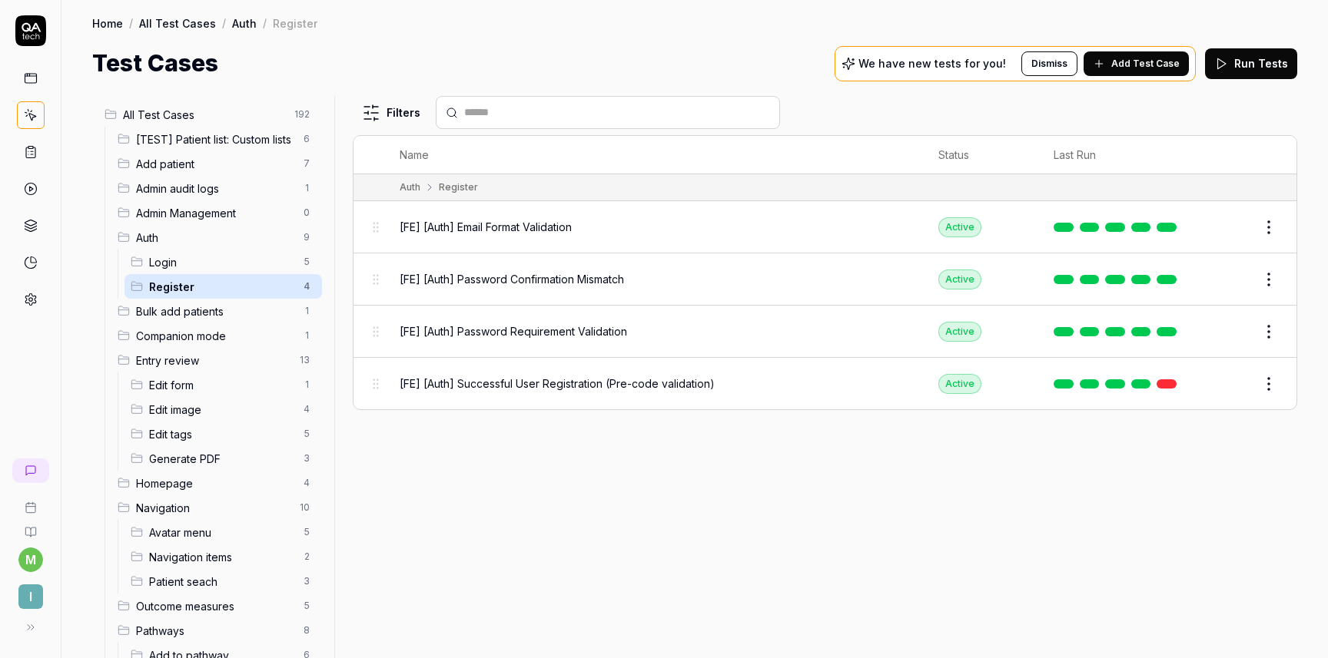
click at [34, 85] on link at bounding box center [31, 79] width 28 height 28
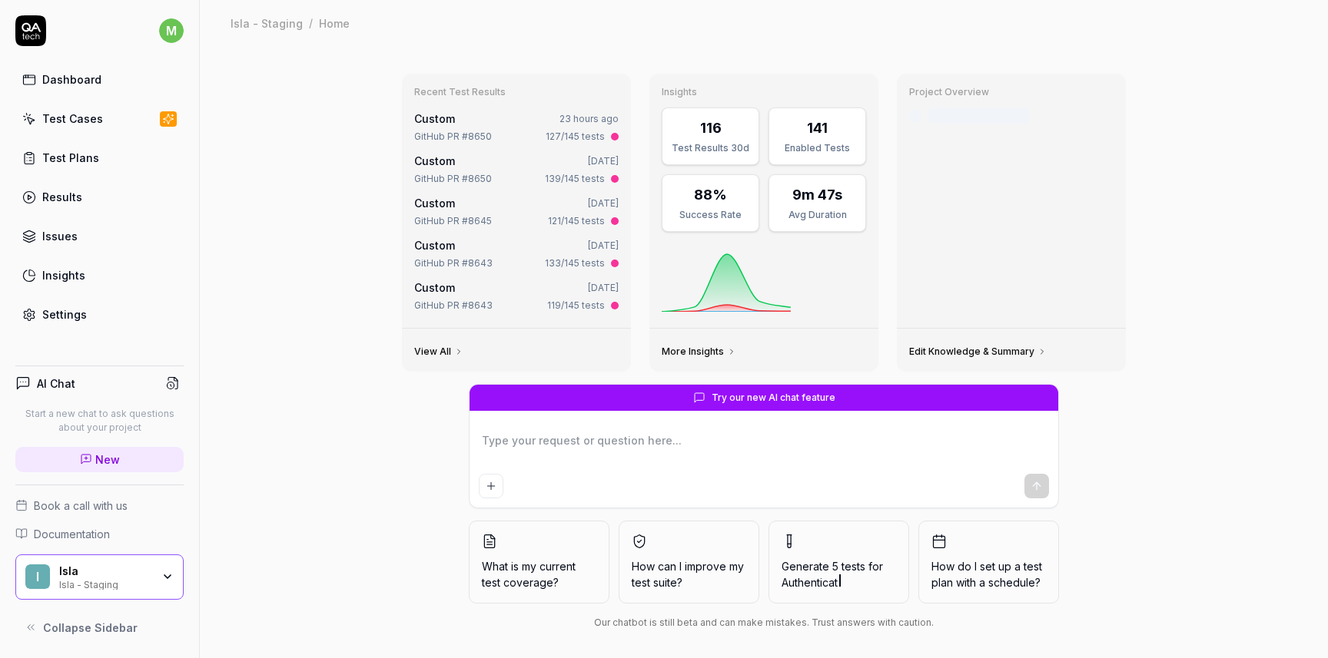
scroll to position [8, 0]
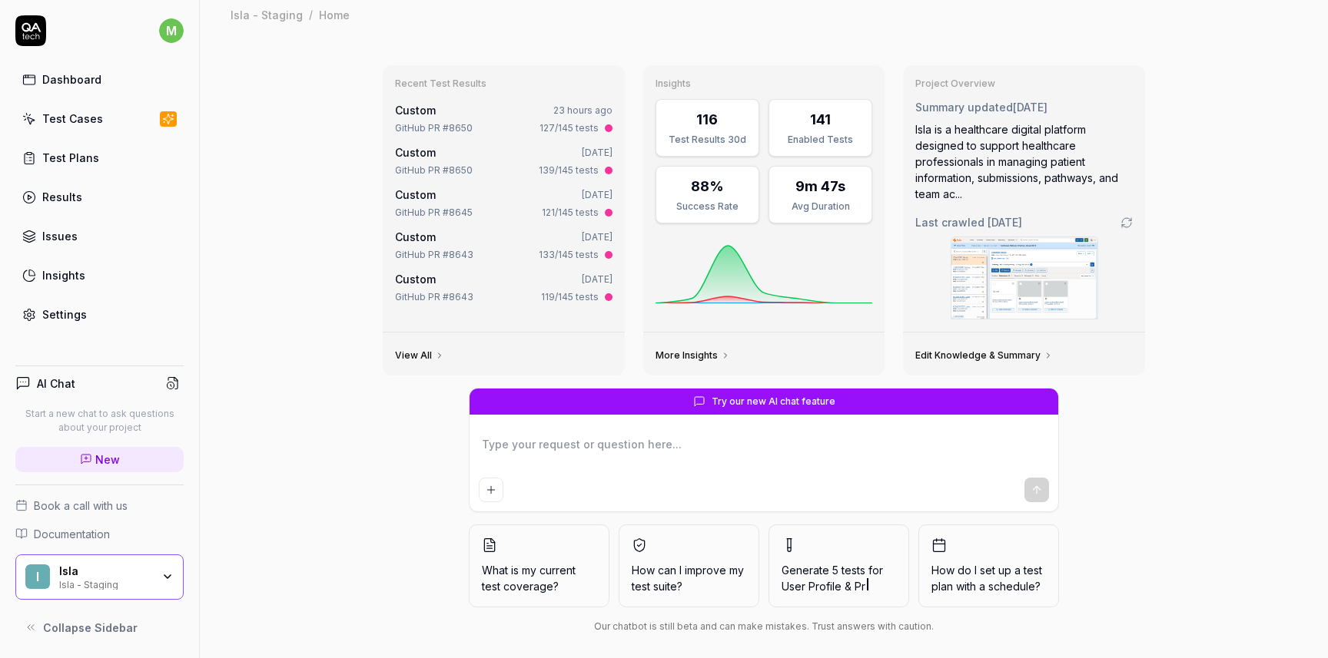
type textarea "*"
click at [693, 355] on link "More Insights" at bounding box center [692, 356] width 75 height 12
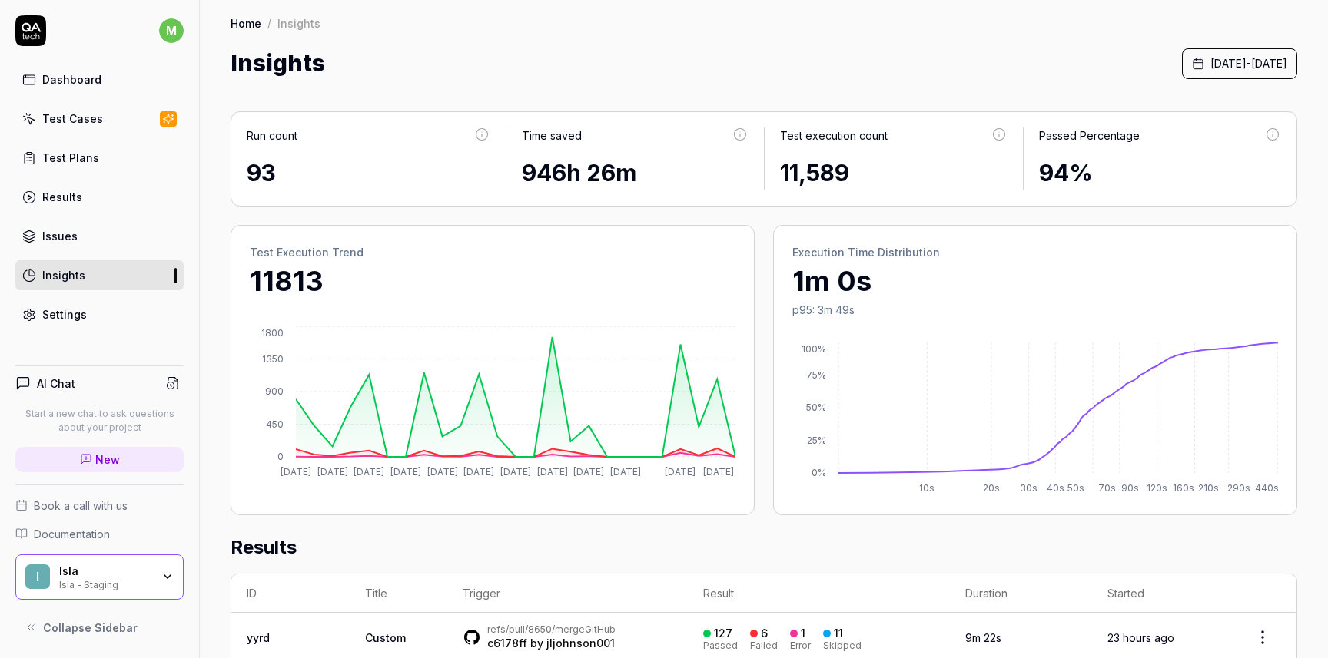
click at [89, 190] on link "Results" at bounding box center [99, 197] width 168 height 30
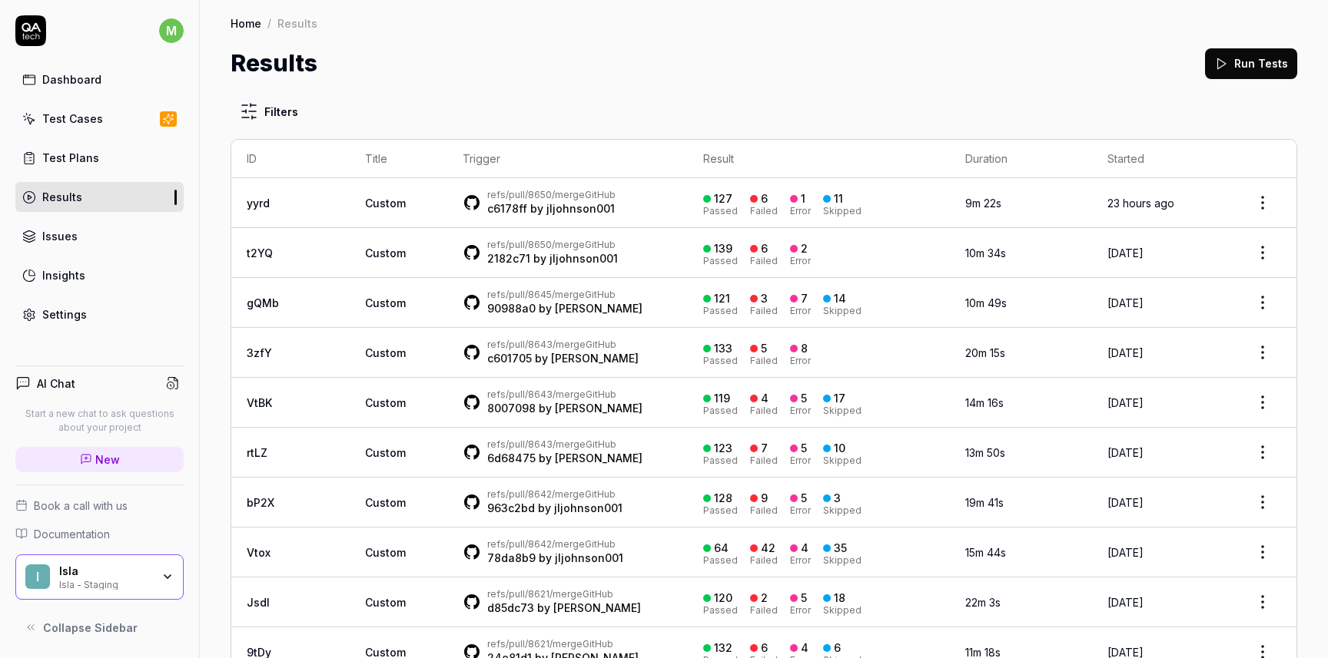
click at [579, 201] on div "refs/pull/8650/merge GitHub c6178ff by jljohnson001" at bounding box center [568, 203] width 210 height 28
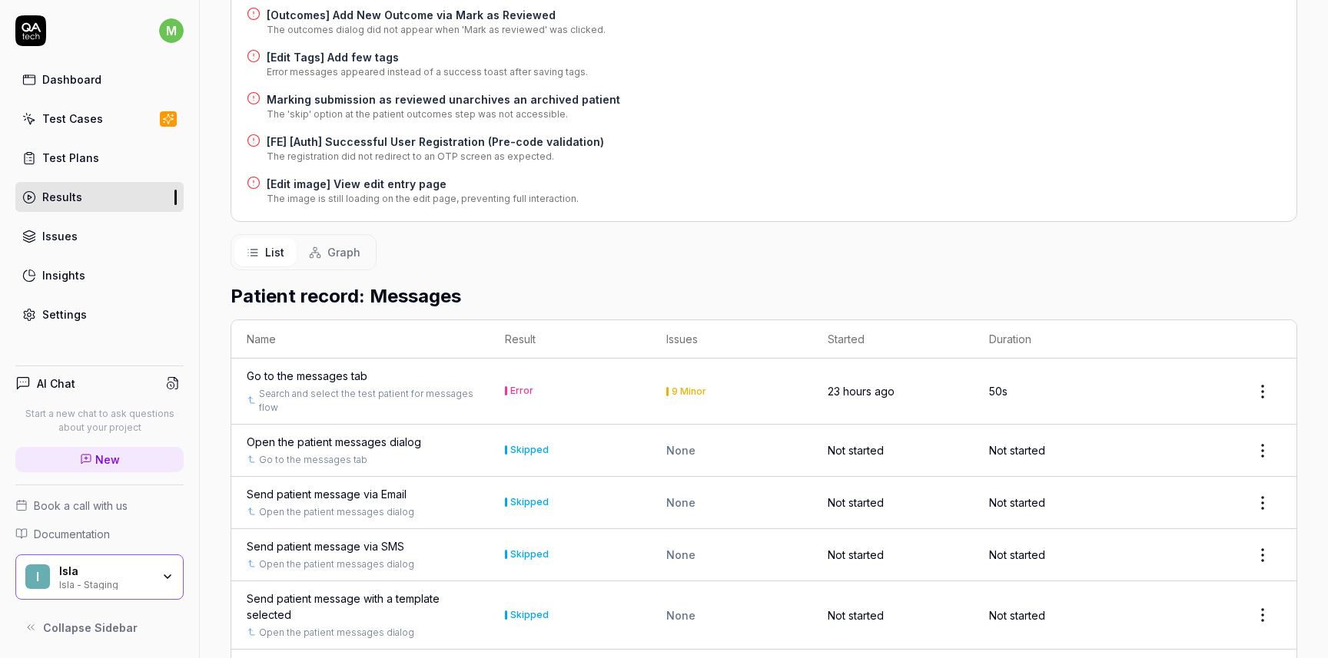
scroll to position [254, 0]
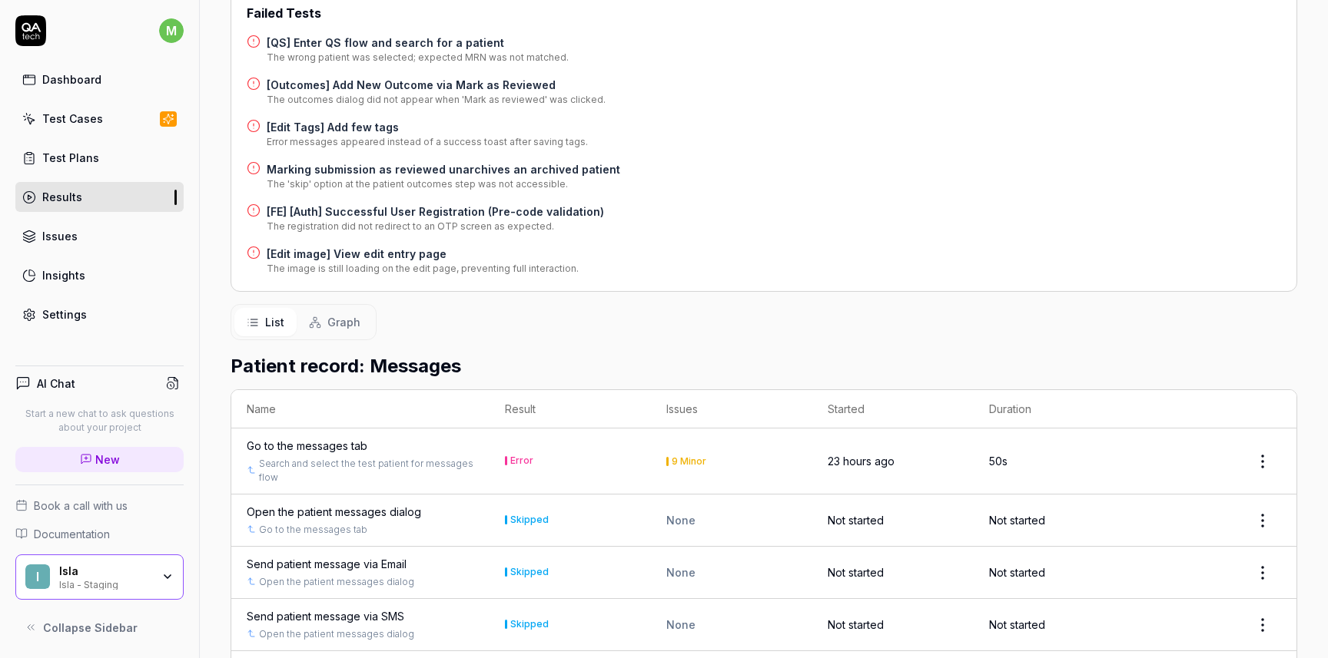
click at [324, 326] on button "Graph" at bounding box center [335, 322] width 76 height 28
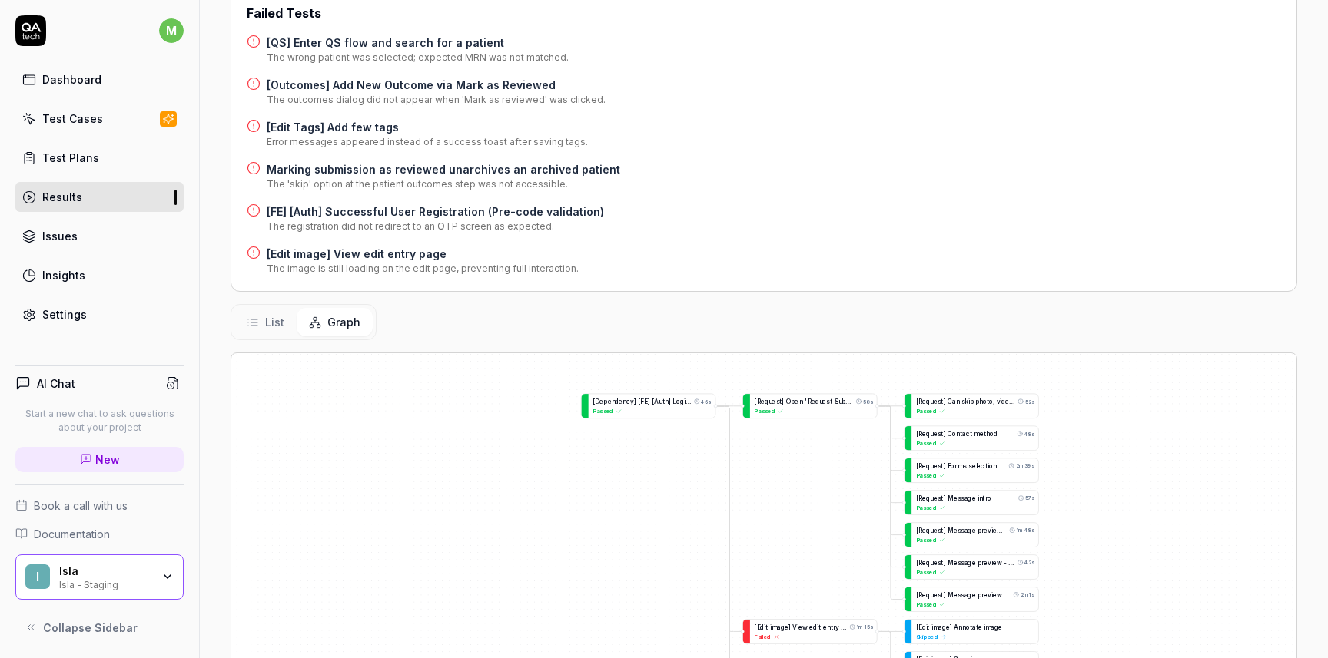
click at [916, 297] on div "Status Error refs/pull/8650/merge GitHub c6178ff by jljohnson001 Started 23 hou…" at bounding box center [764, 368] width 1128 height 1084
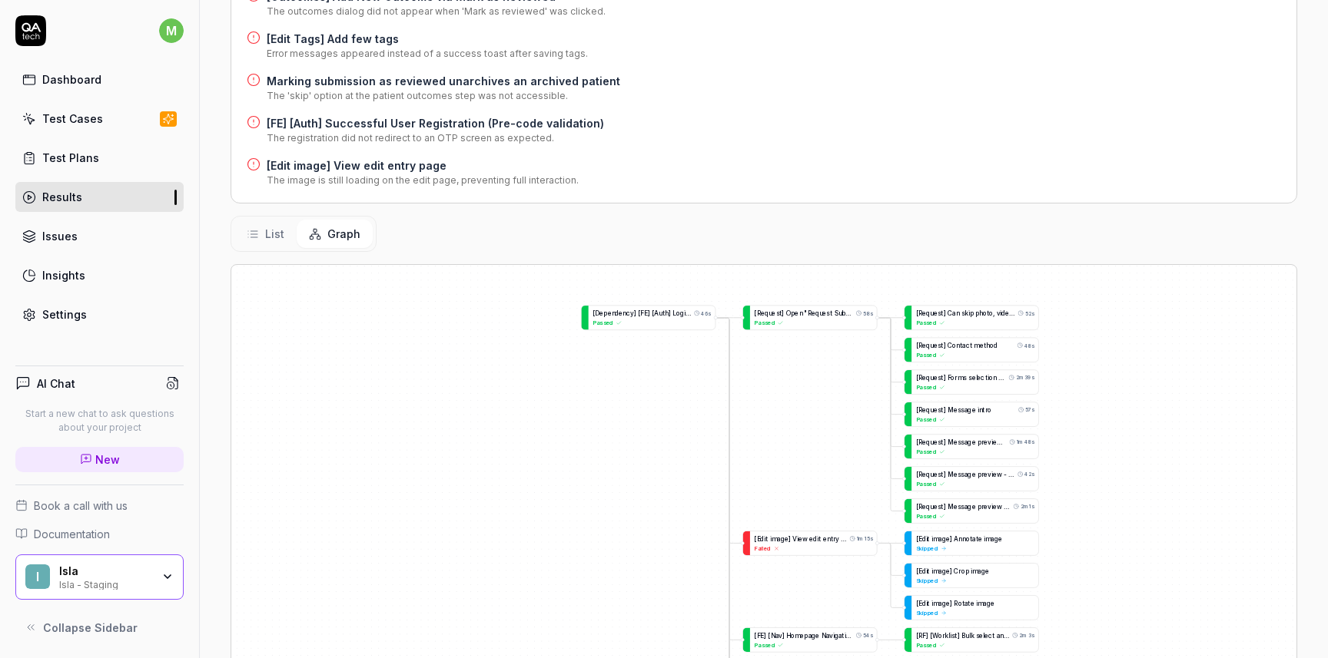
scroll to position [405, 0]
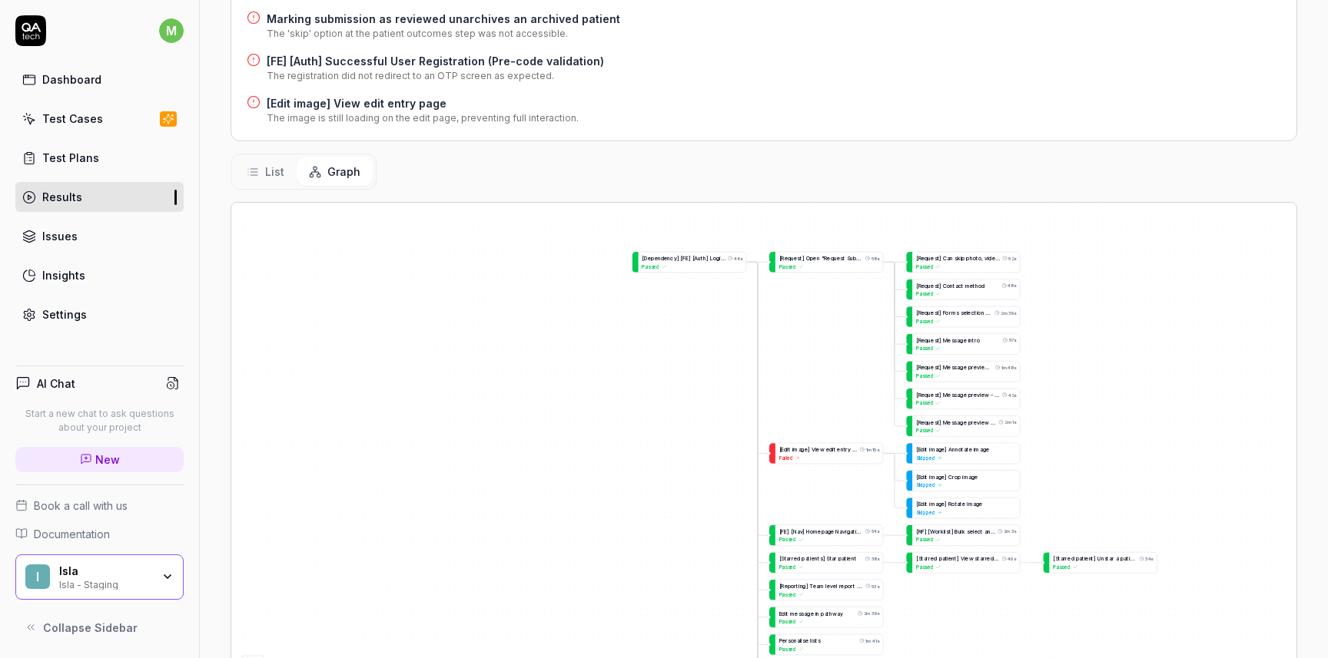
click at [761, 146] on div "Status Error refs/pull/8650/merge GitHub c6178ff by jljohnson001 Started 23 hou…" at bounding box center [764, 218] width 1128 height 1084
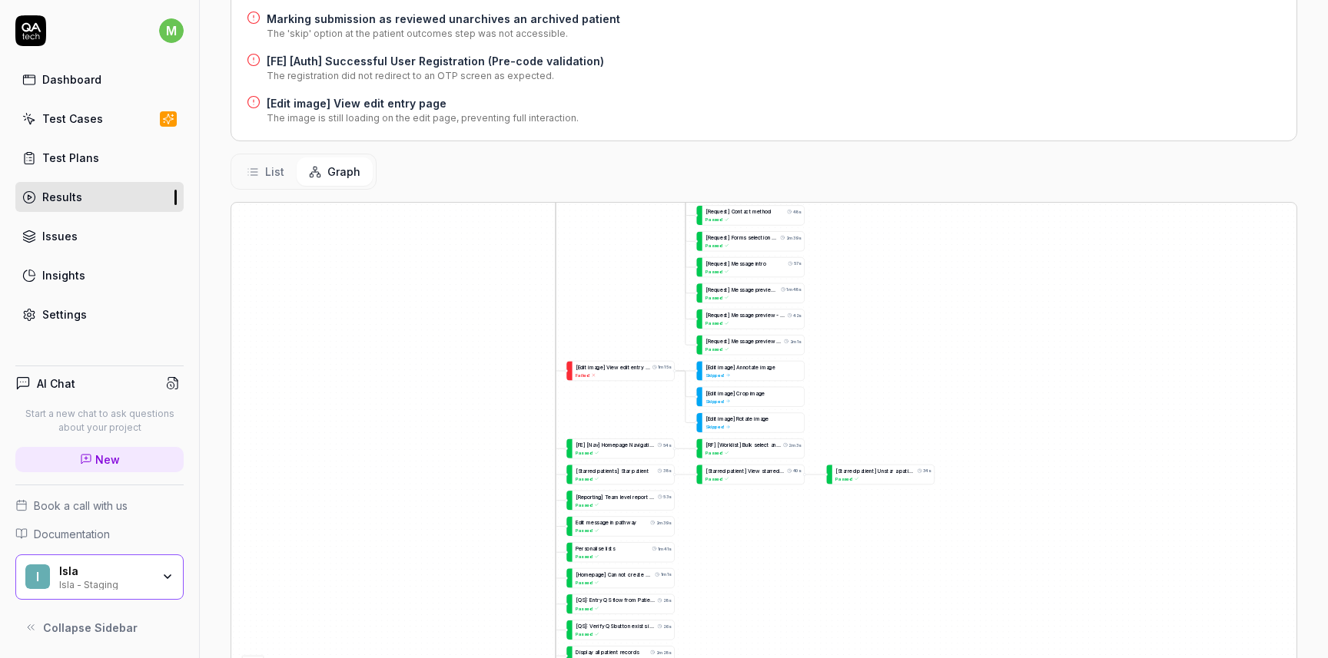
drag, startPoint x: 713, startPoint y: 457, endPoint x: 529, endPoint y: 407, distance: 191.0
click at [529, 407] on div "G o t o t h e m e s s a g e s t a b Error S e a r c h a n d s e l e c t t h e t…" at bounding box center [763, 466] width 1065 height 526
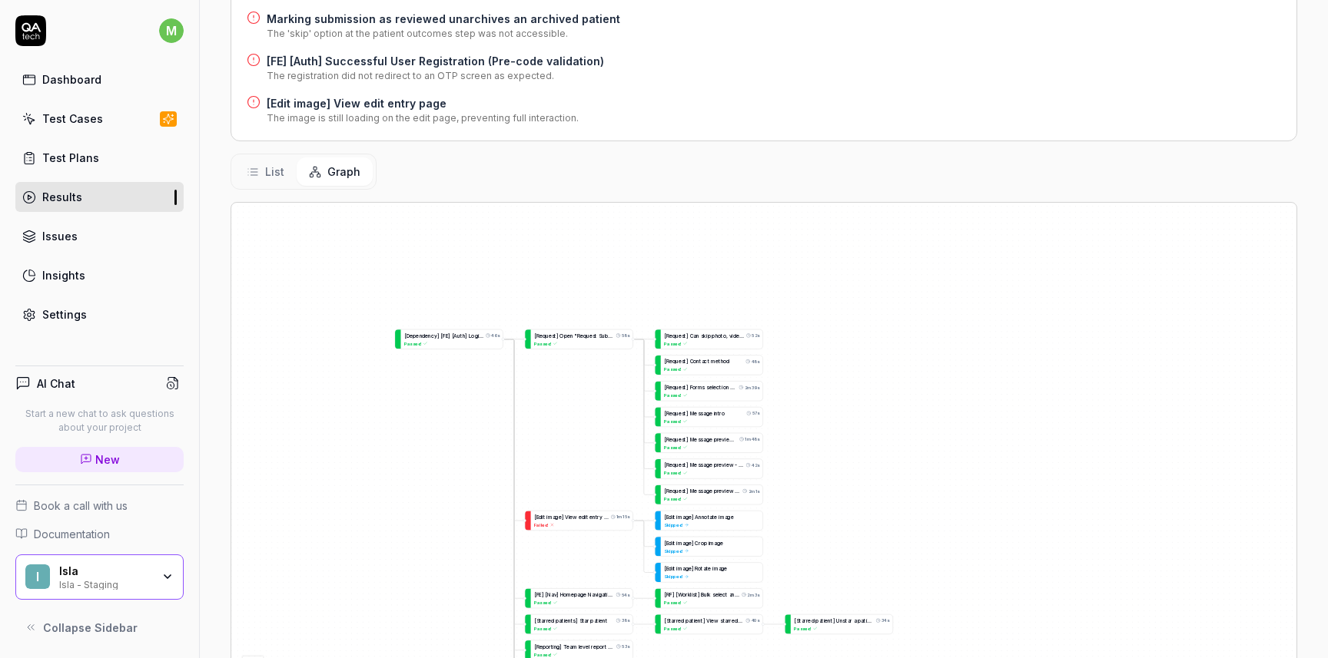
drag, startPoint x: 508, startPoint y: 464, endPoint x: 458, endPoint y: 592, distance: 137.0
click at [458, 592] on div "G o t o t h e m e s s a g e s t a b Error S e a r c h a n d s e l e c t t h e t…" at bounding box center [763, 466] width 1065 height 526
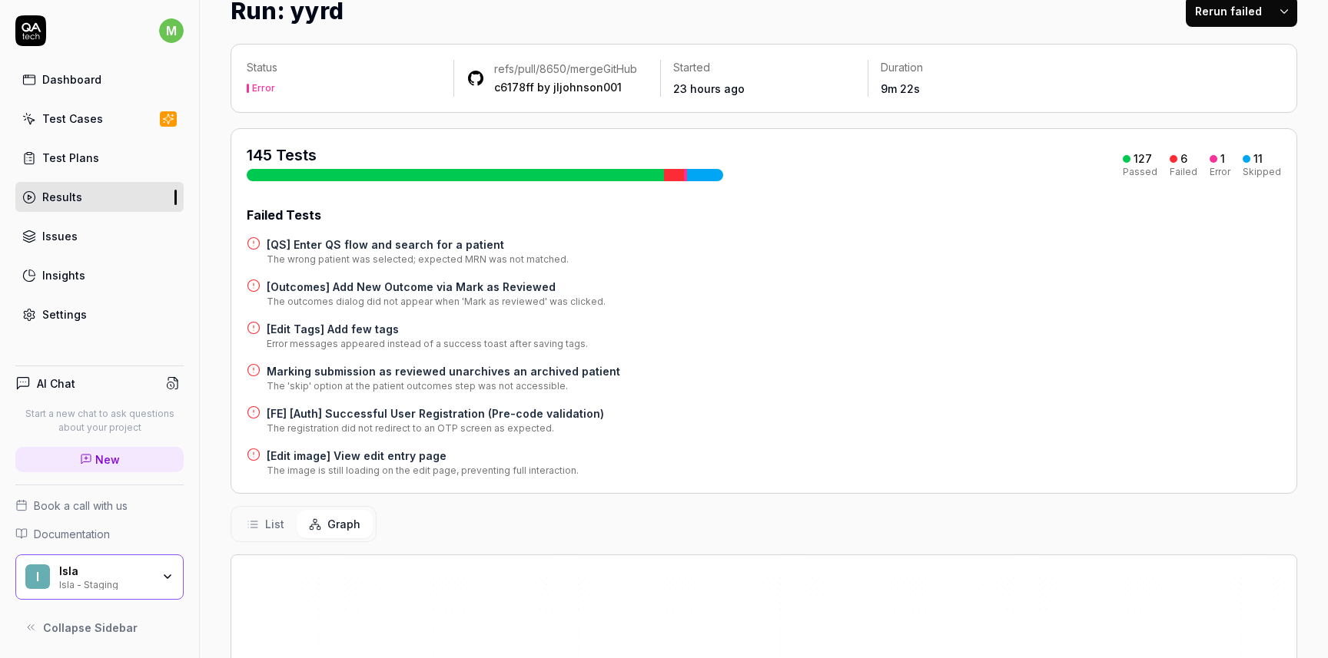
scroll to position [0, 0]
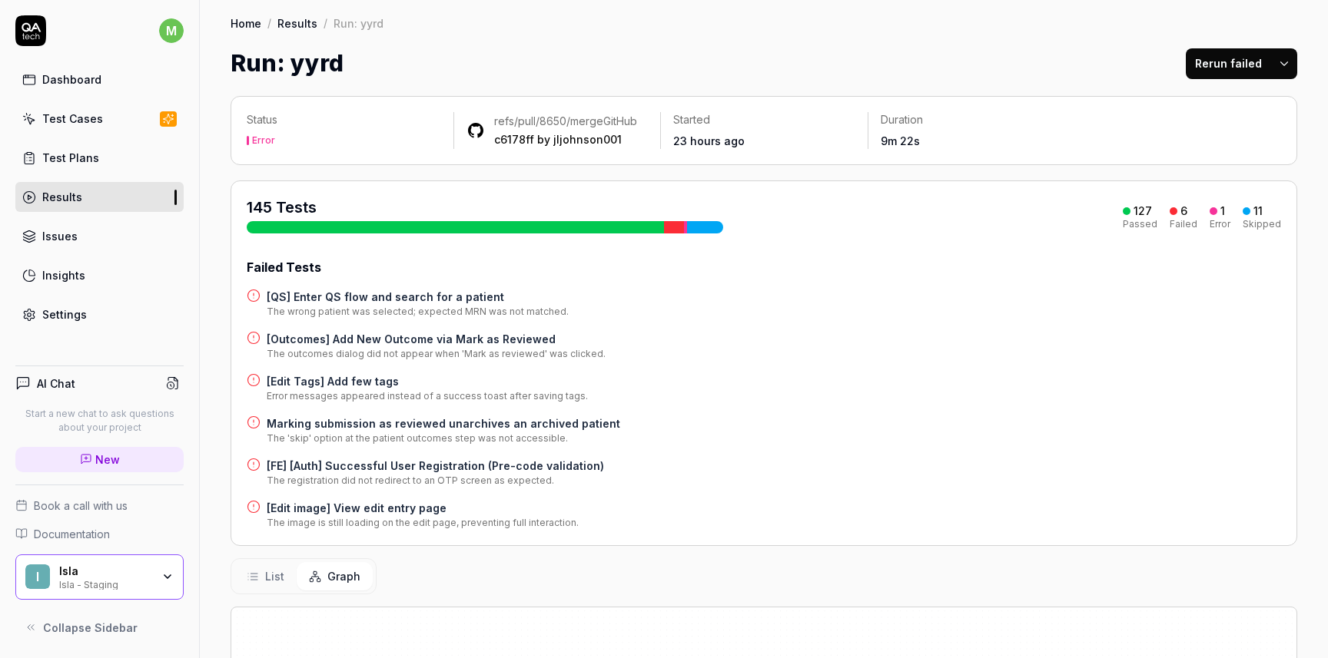
click at [109, 187] on link "Results" at bounding box center [99, 197] width 168 height 30
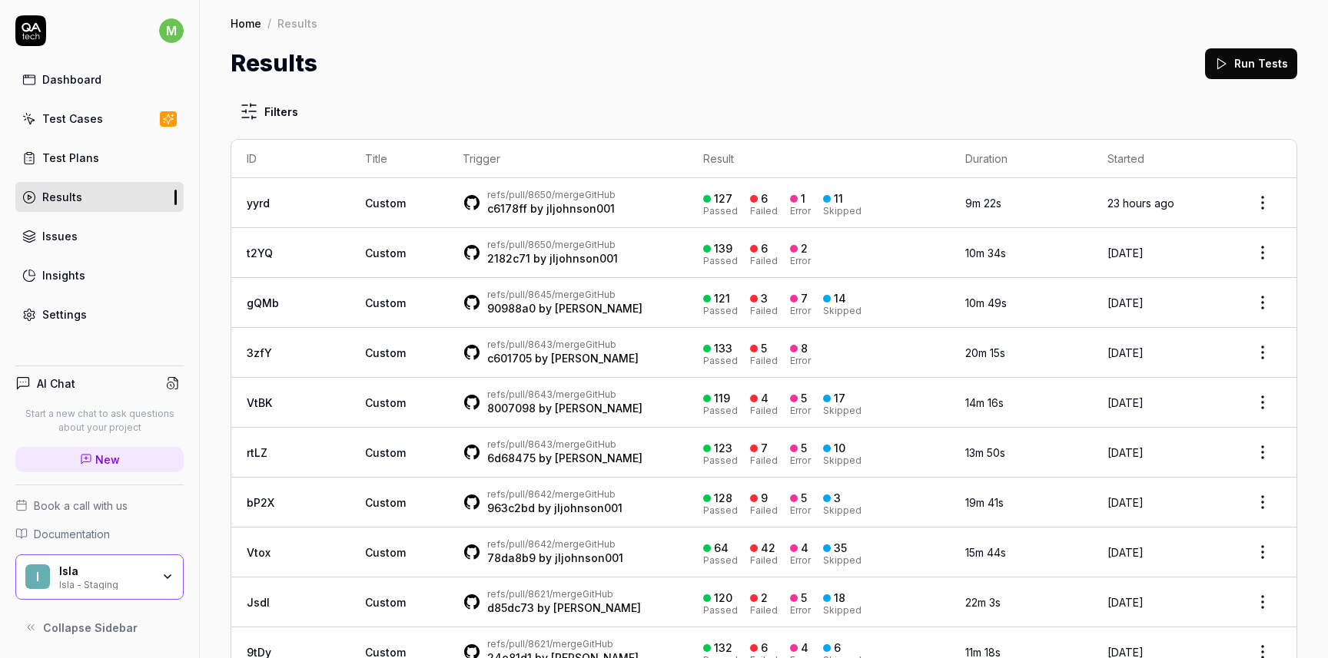
click at [619, 301] on div "refs/pull/8645/merge GitHub 90988a0 by [PERSON_NAME]" at bounding box center [568, 303] width 210 height 28
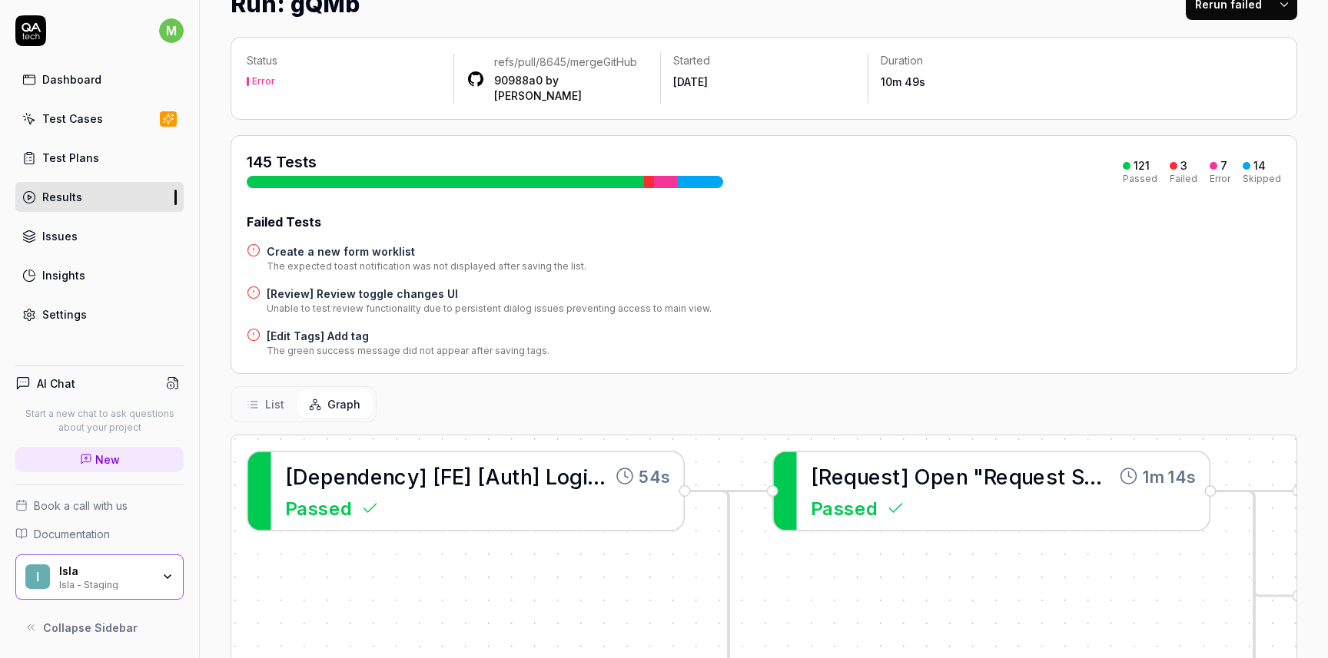
scroll to position [78, 0]
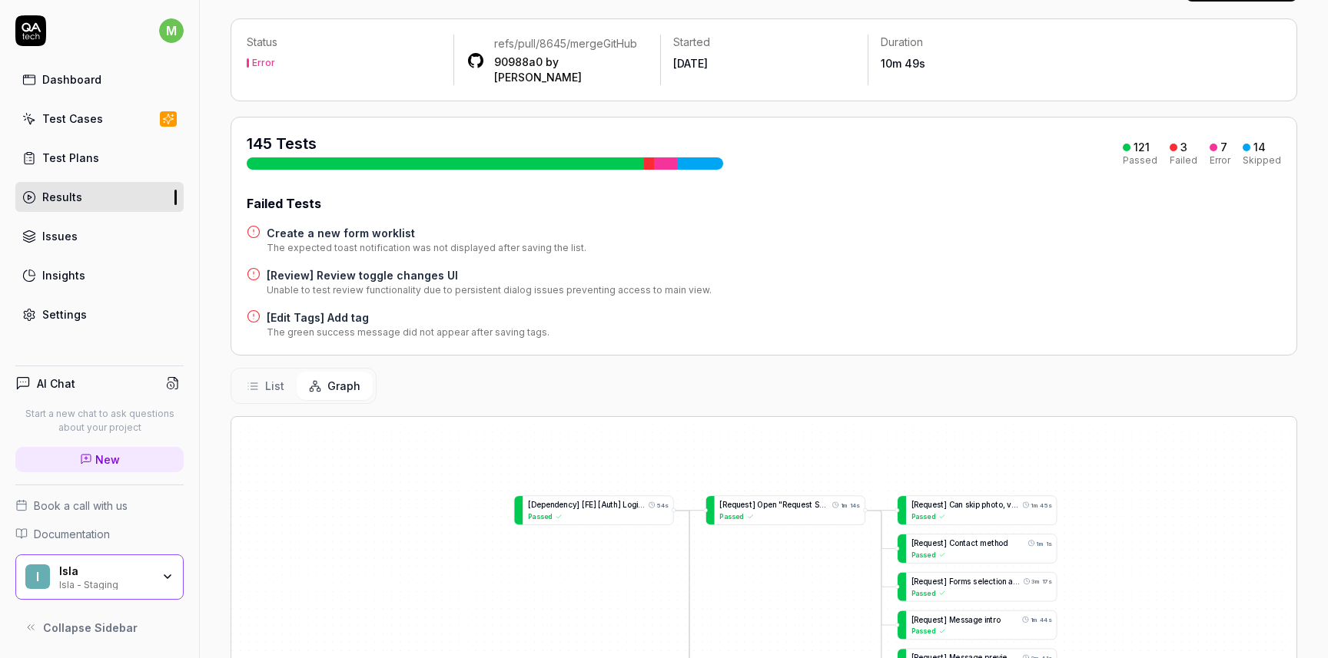
drag, startPoint x: 805, startPoint y: 380, endPoint x: 805, endPoint y: 360, distance: 20.0
click at [805, 368] on div "List Graph" at bounding box center [764, 386] width 1066 height 36
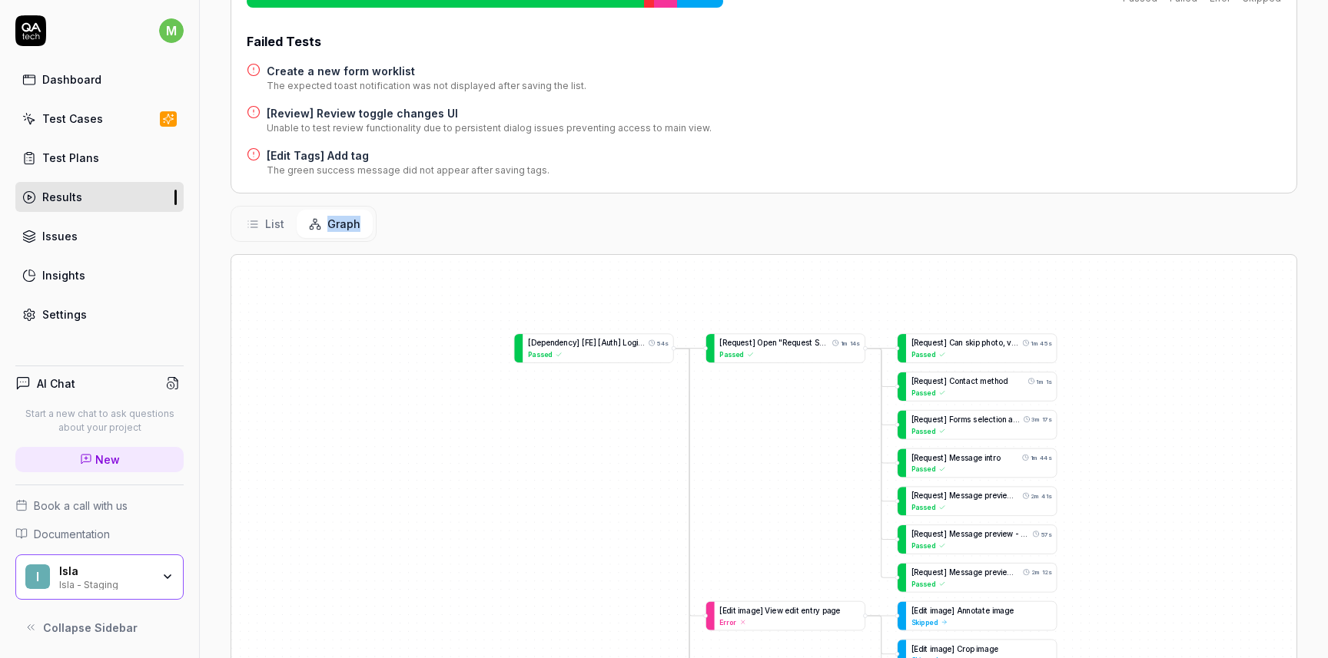
scroll to position [317, 0]
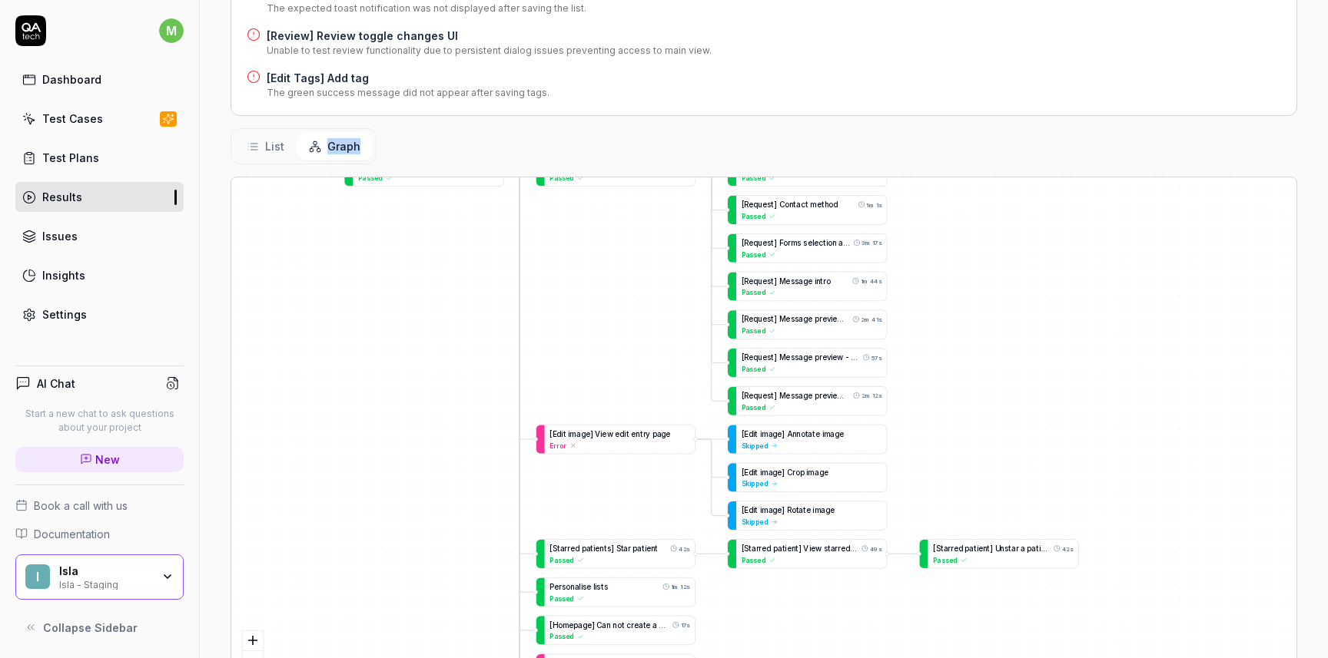
drag, startPoint x: 804, startPoint y: 377, endPoint x: 625, endPoint y: 273, distance: 208.0
click at [625, 273] on div "G o t o t h e r e q u e s t s t a b 38s Passed S e a r c h a n d s e l e c t t …" at bounding box center [763, 440] width 1065 height 526
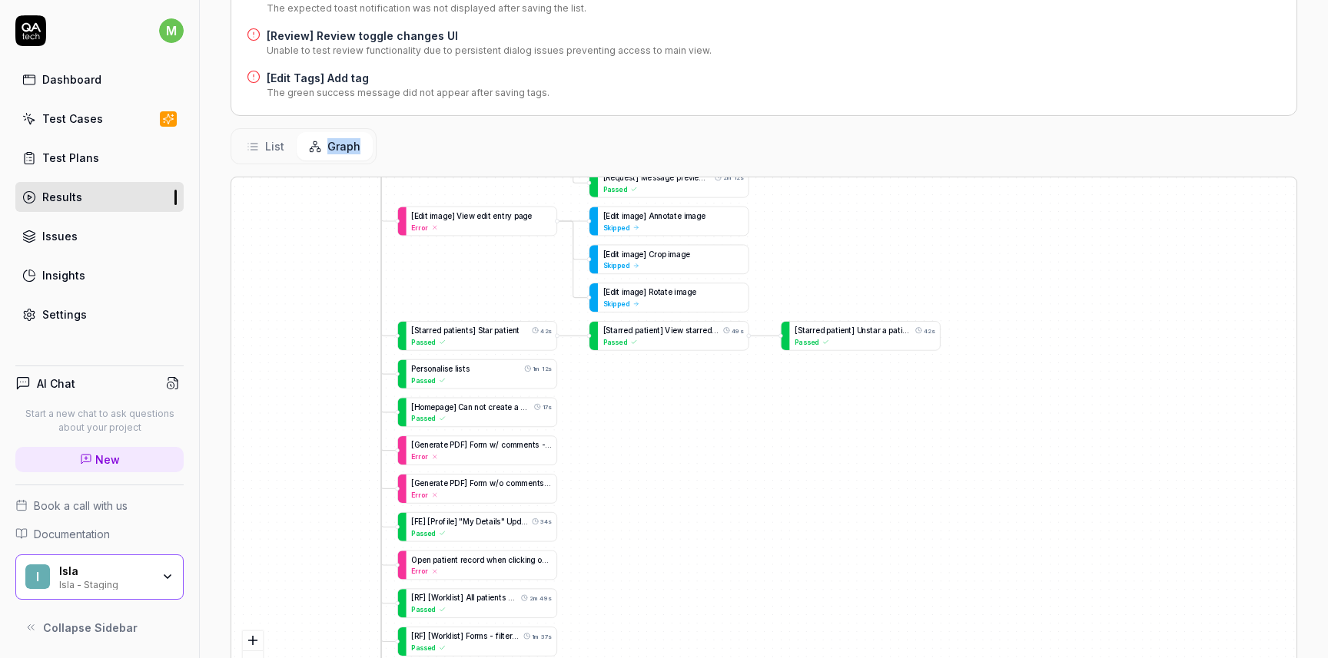
drag, startPoint x: 990, startPoint y: 431, endPoint x: 861, endPoint y: 218, distance: 248.5
click at [861, 218] on div "G o t o t h e r e q u e s t s t a b 38s Passed S e a r c h a n d s e l e c t t …" at bounding box center [763, 440] width 1065 height 526
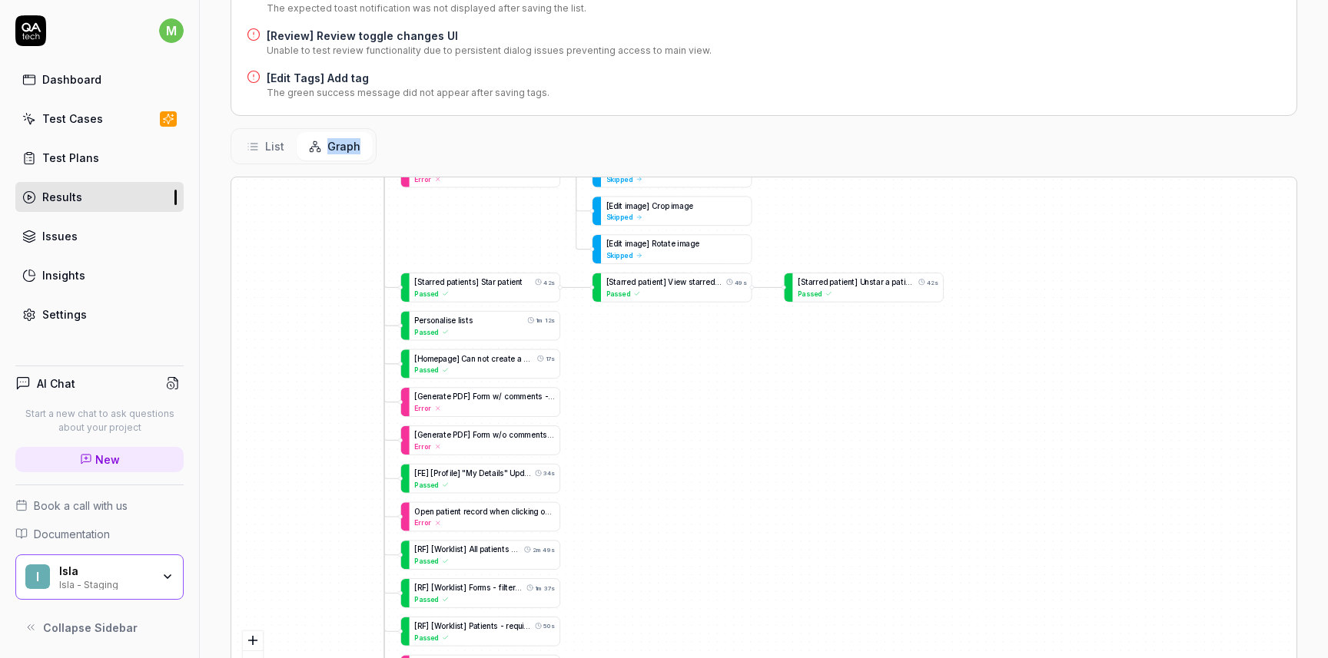
drag, startPoint x: 685, startPoint y: 593, endPoint x: 743, endPoint y: 390, distance: 211.1
click at [743, 390] on div "G o t o t h e r e q u e s t s t a b 38s Passed S e a r c h a n d s e l e c t t …" at bounding box center [763, 440] width 1065 height 526
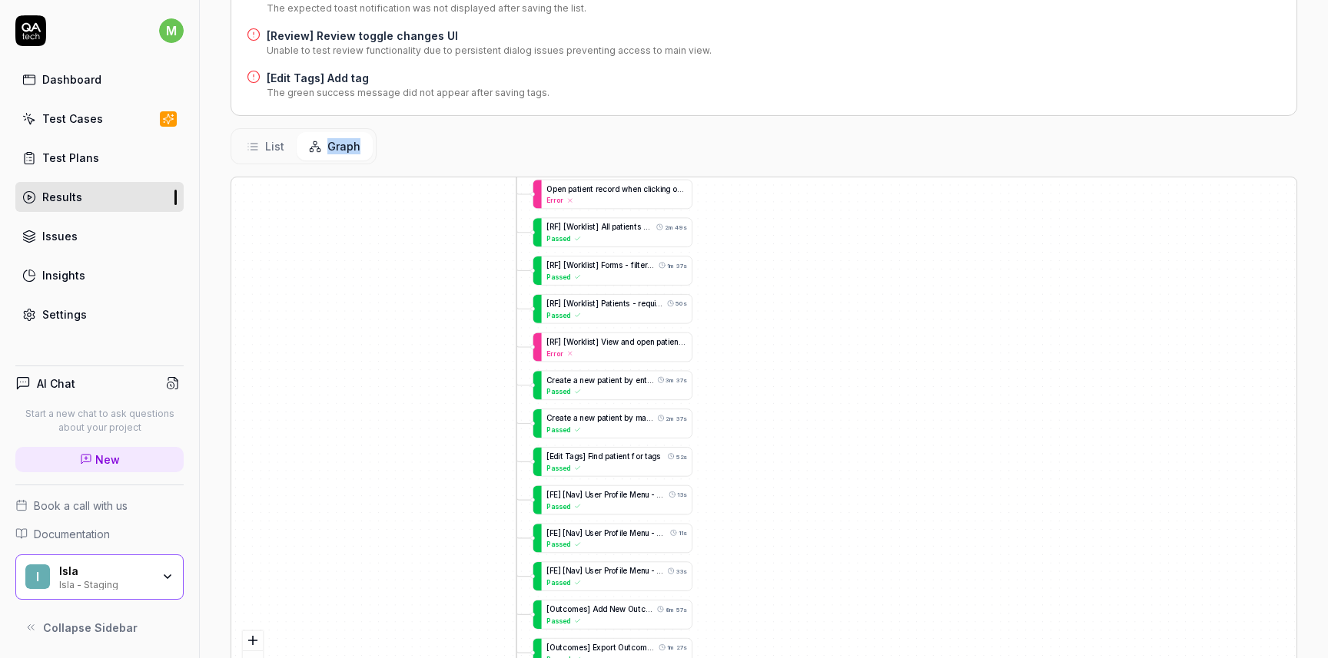
drag, startPoint x: 743, startPoint y: 390, endPoint x: 823, endPoint y: 189, distance: 216.6
click at [823, 189] on div "G o t o t h e r e q u e s t s t a b 38s Passed S e a r c h a n d s e l e c t t …" at bounding box center [763, 440] width 1065 height 526
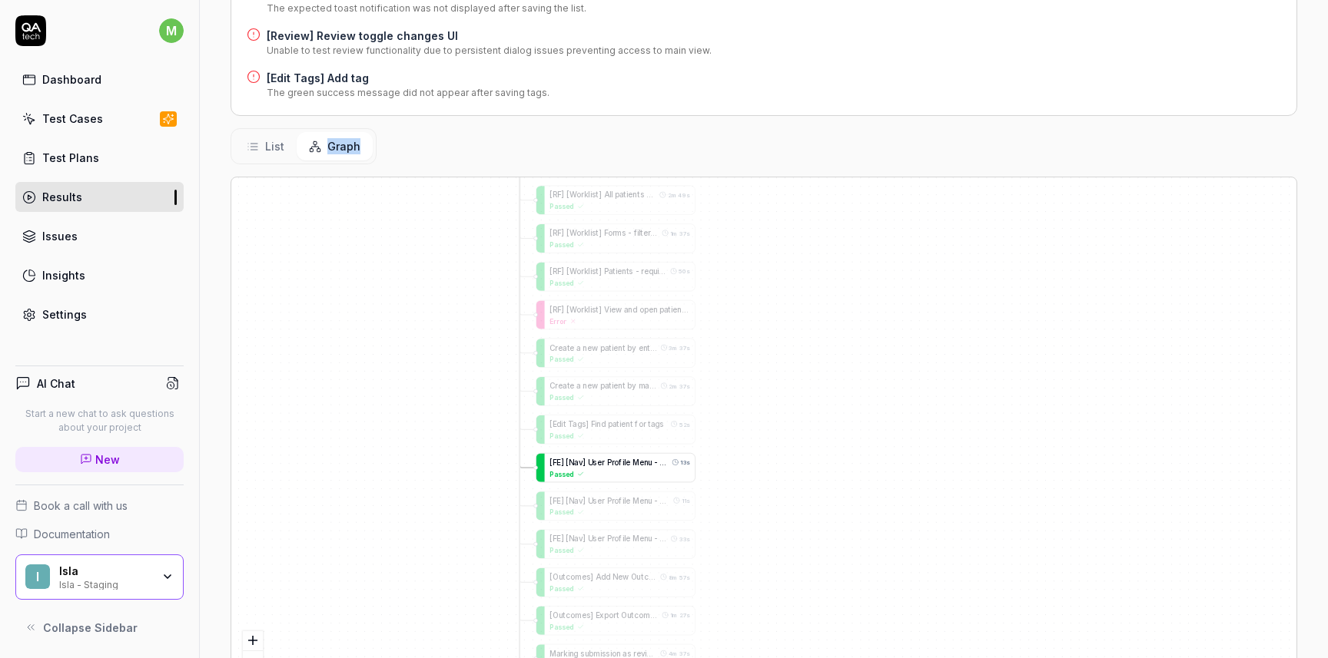
click at [629, 469] on div "Passed" at bounding box center [619, 474] width 141 height 10
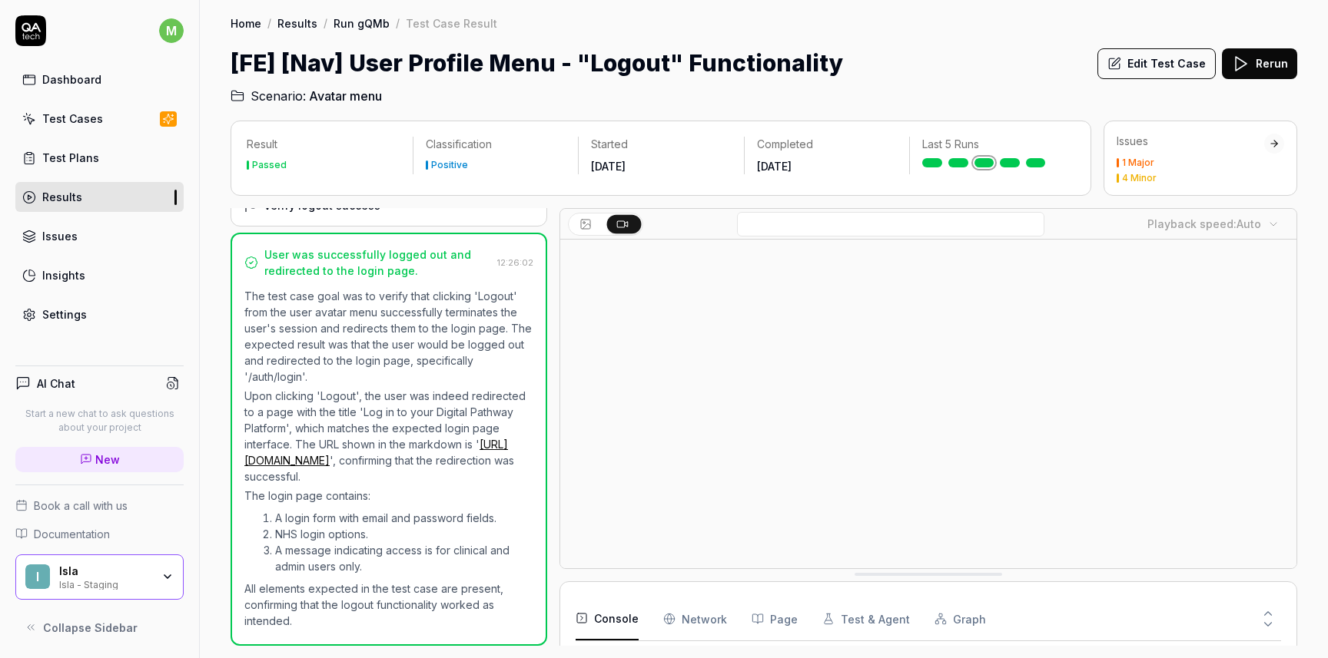
scroll to position [131, 0]
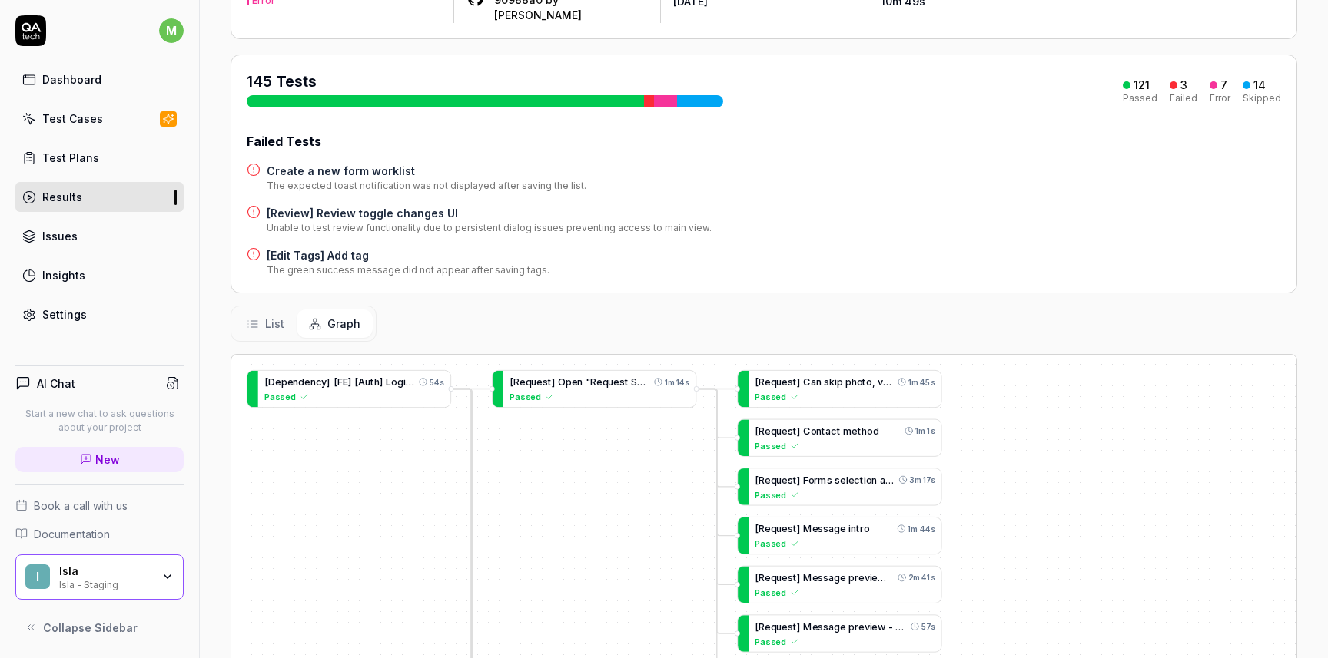
scroll to position [158, 0]
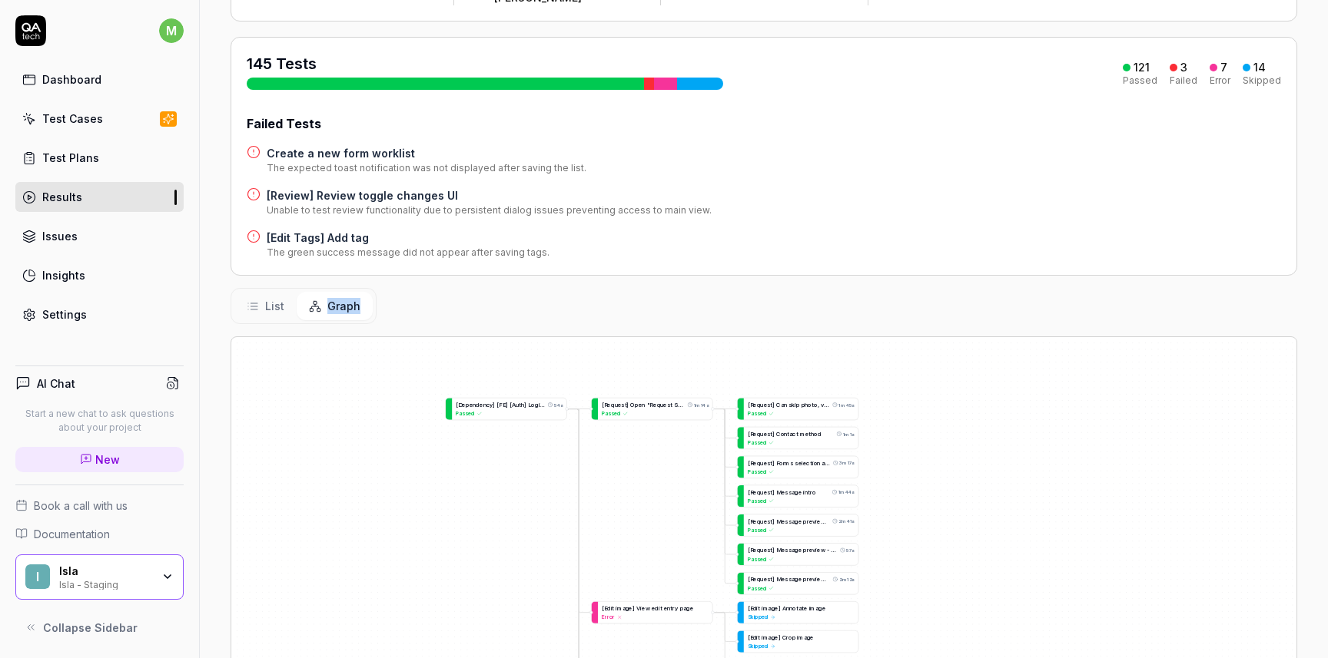
drag, startPoint x: 803, startPoint y: 310, endPoint x: 803, endPoint y: 277, distance: 33.0
click at [803, 279] on div "Status Error refs/pull/8645/merge GitHub 90988a0 by [PERSON_NAME] Started [DATE…" at bounding box center [764, 408] width 1128 height 971
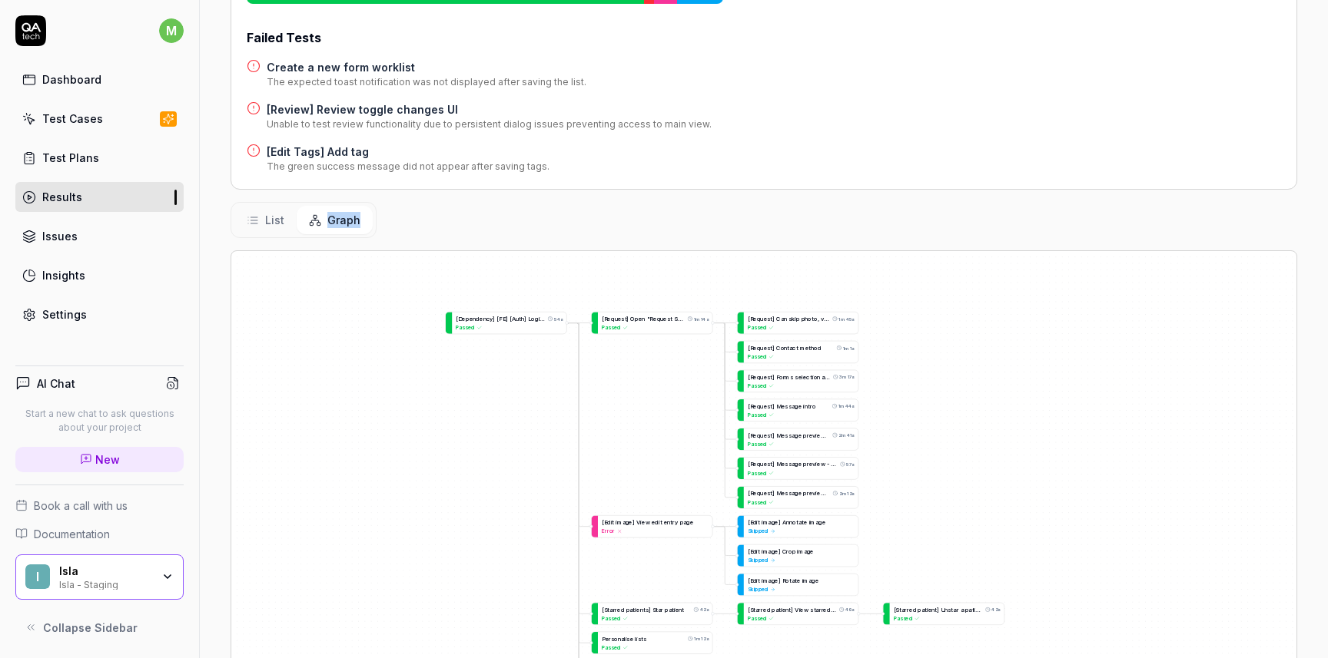
scroll to position [272, 0]
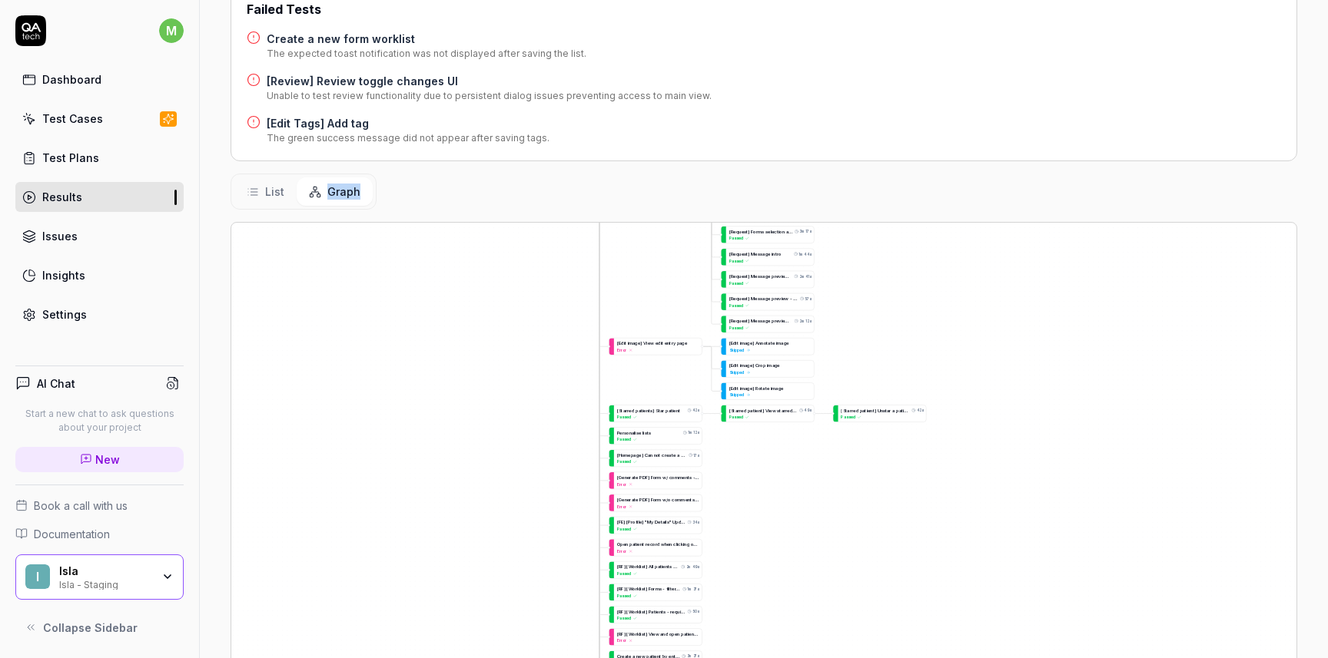
drag, startPoint x: 805, startPoint y: 617, endPoint x: 771, endPoint y: 426, distance: 193.5
click at [769, 425] on div "G o t o t h e r e q u e s t s t a b 38s Passed S e a r c h a n d s e l e c t t …" at bounding box center [763, 486] width 1065 height 526
